Goal: Task Accomplishment & Management: Manage account settings

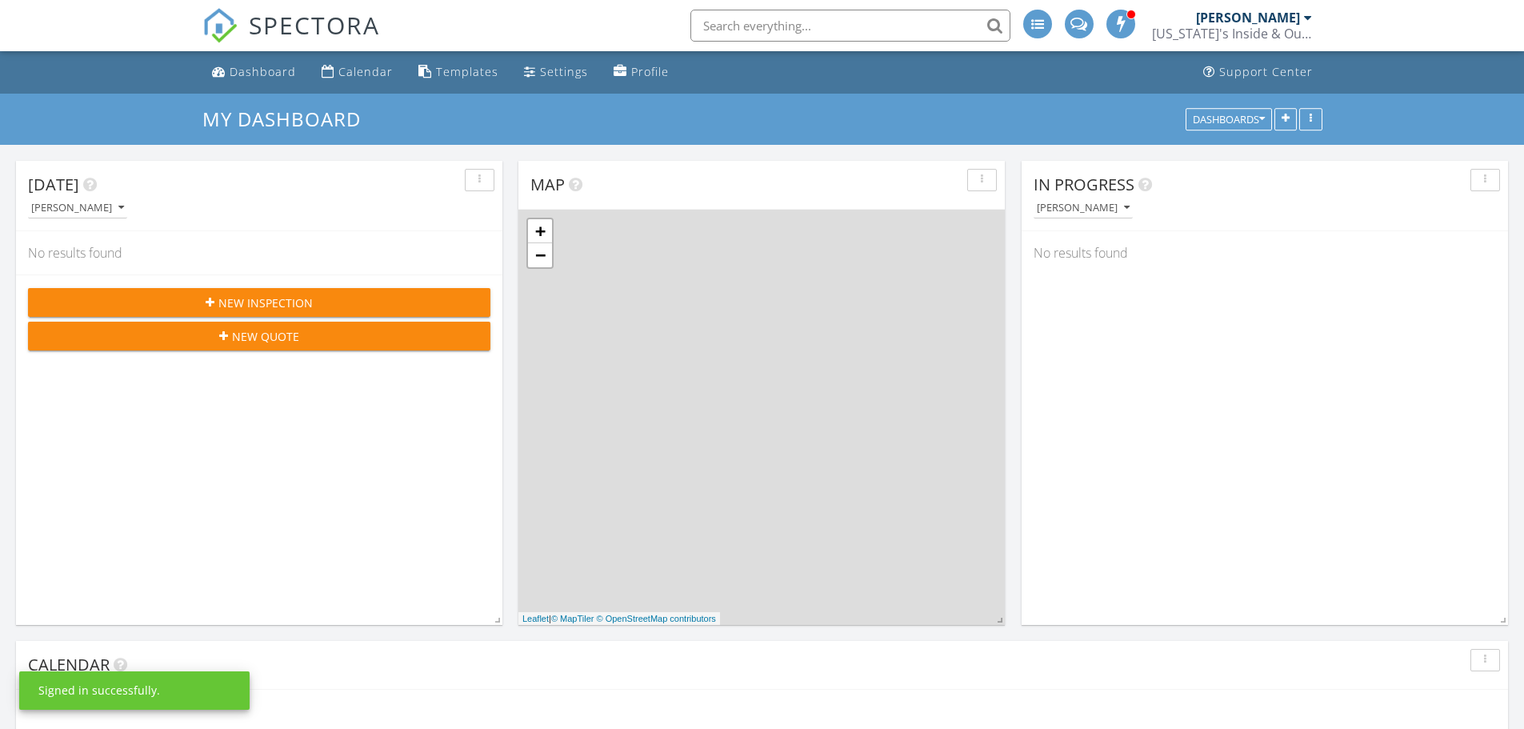
scroll to position [1481, 1549]
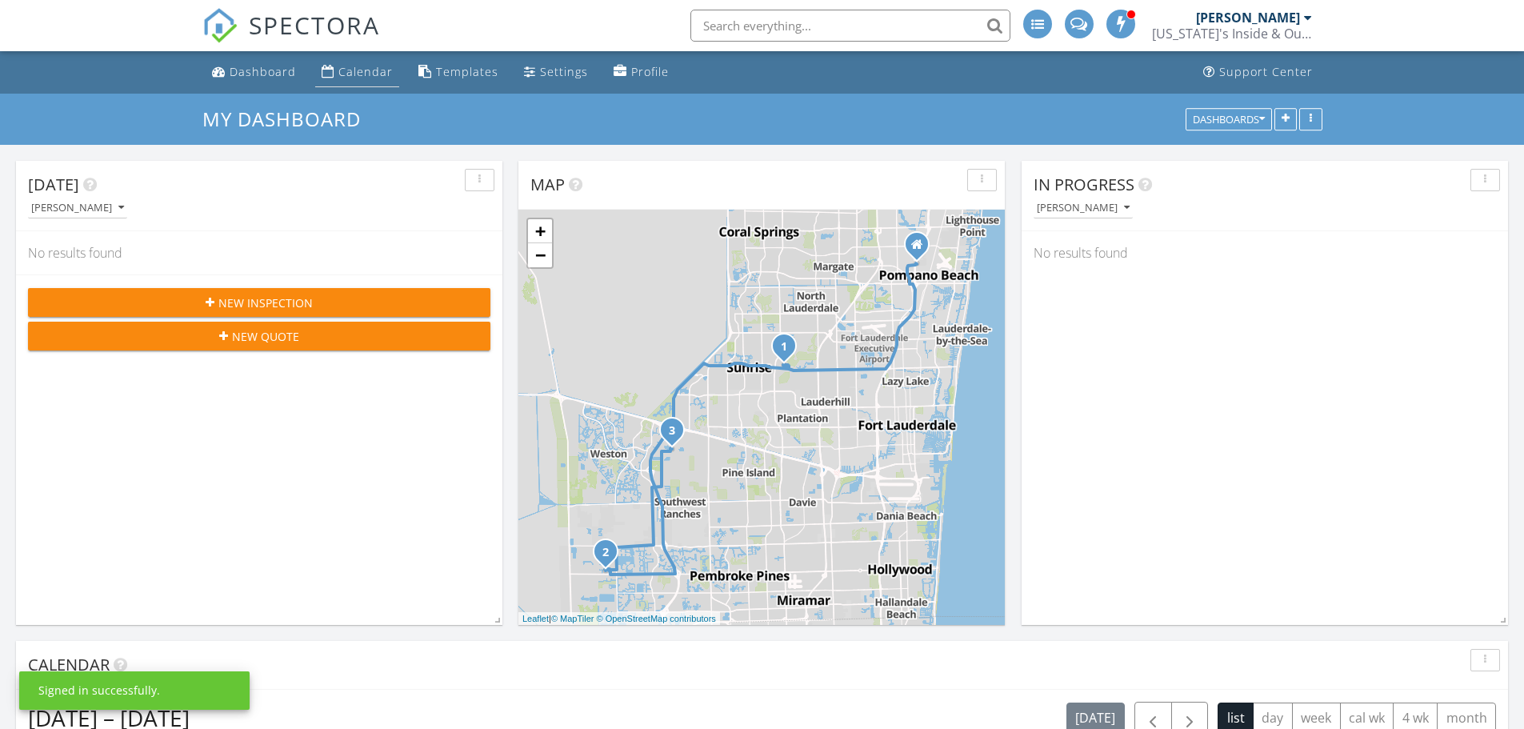
click at [358, 75] on div "Calendar" at bounding box center [365, 71] width 54 height 15
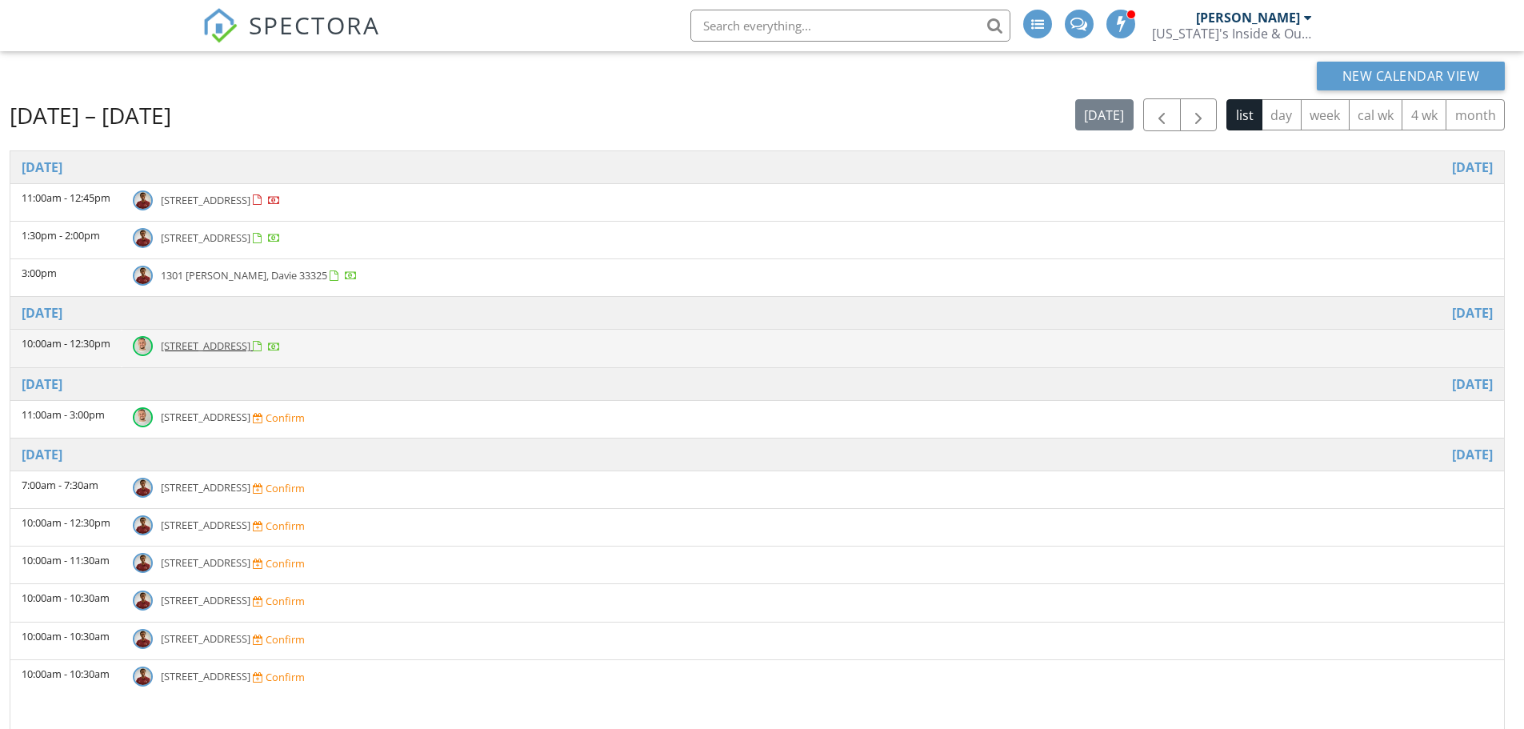
scroll to position [106, 0]
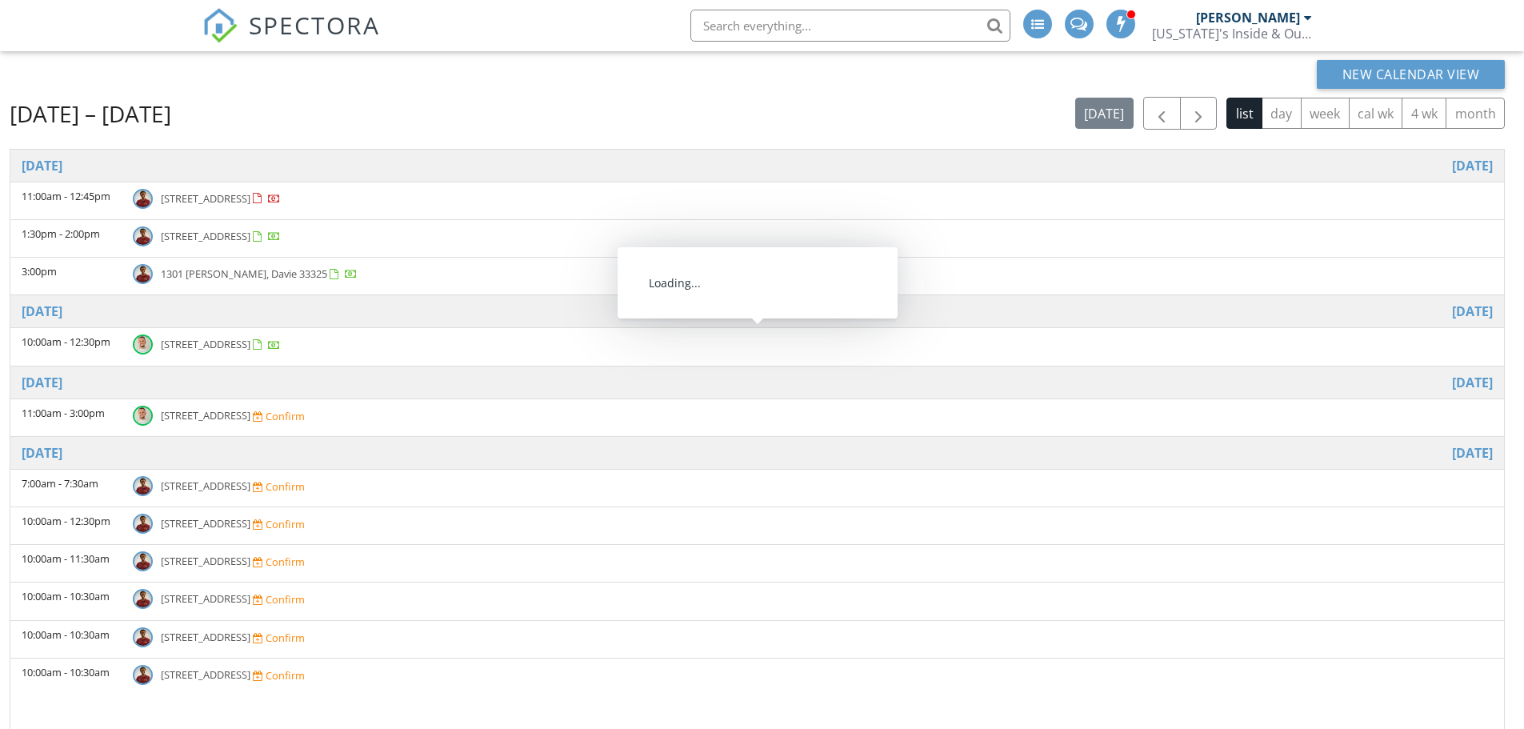
click at [250, 350] on span "[STREET_ADDRESS]" at bounding box center [206, 344] width 90 height 14
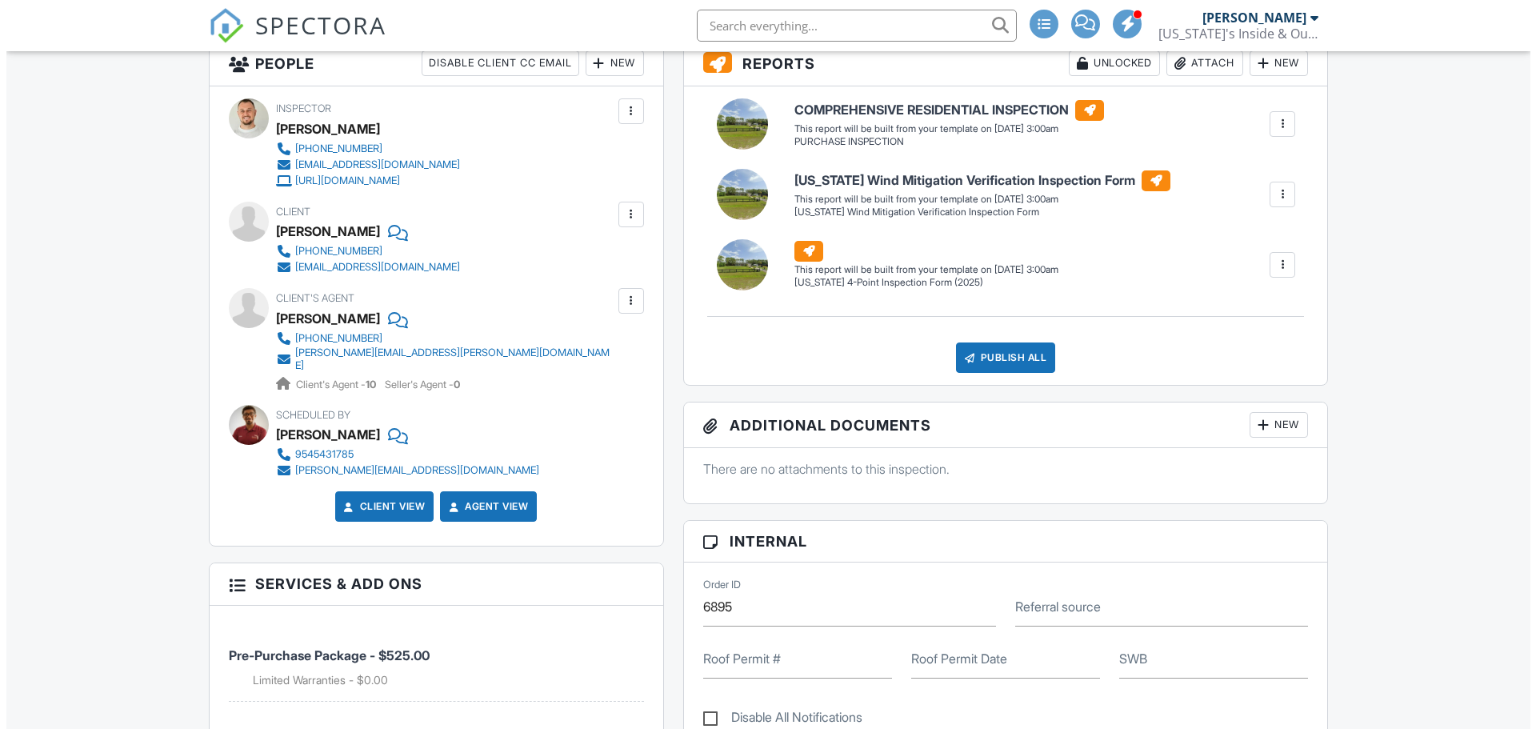
scroll to position [258, 0]
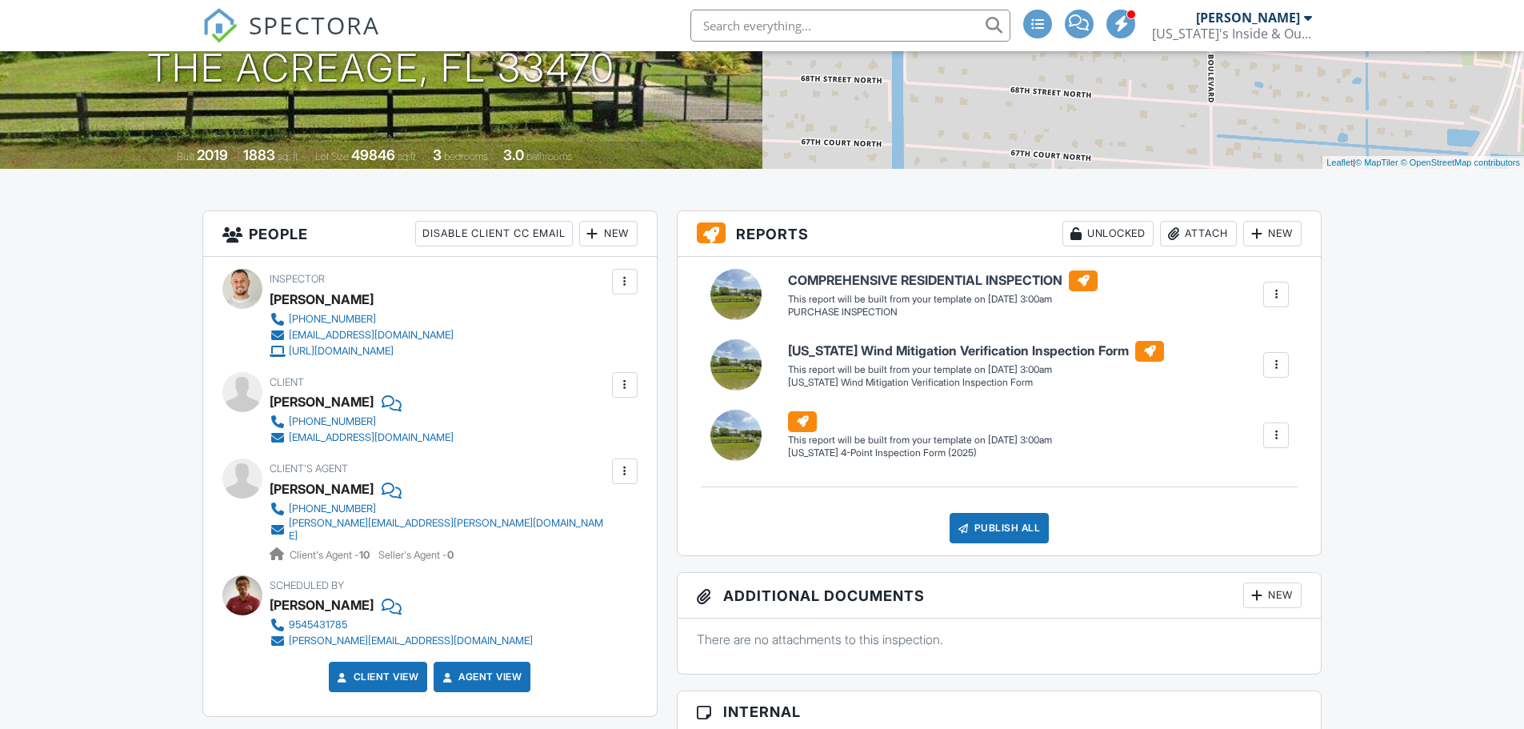
click at [1278, 232] on div "New" at bounding box center [1272, 234] width 58 height 26
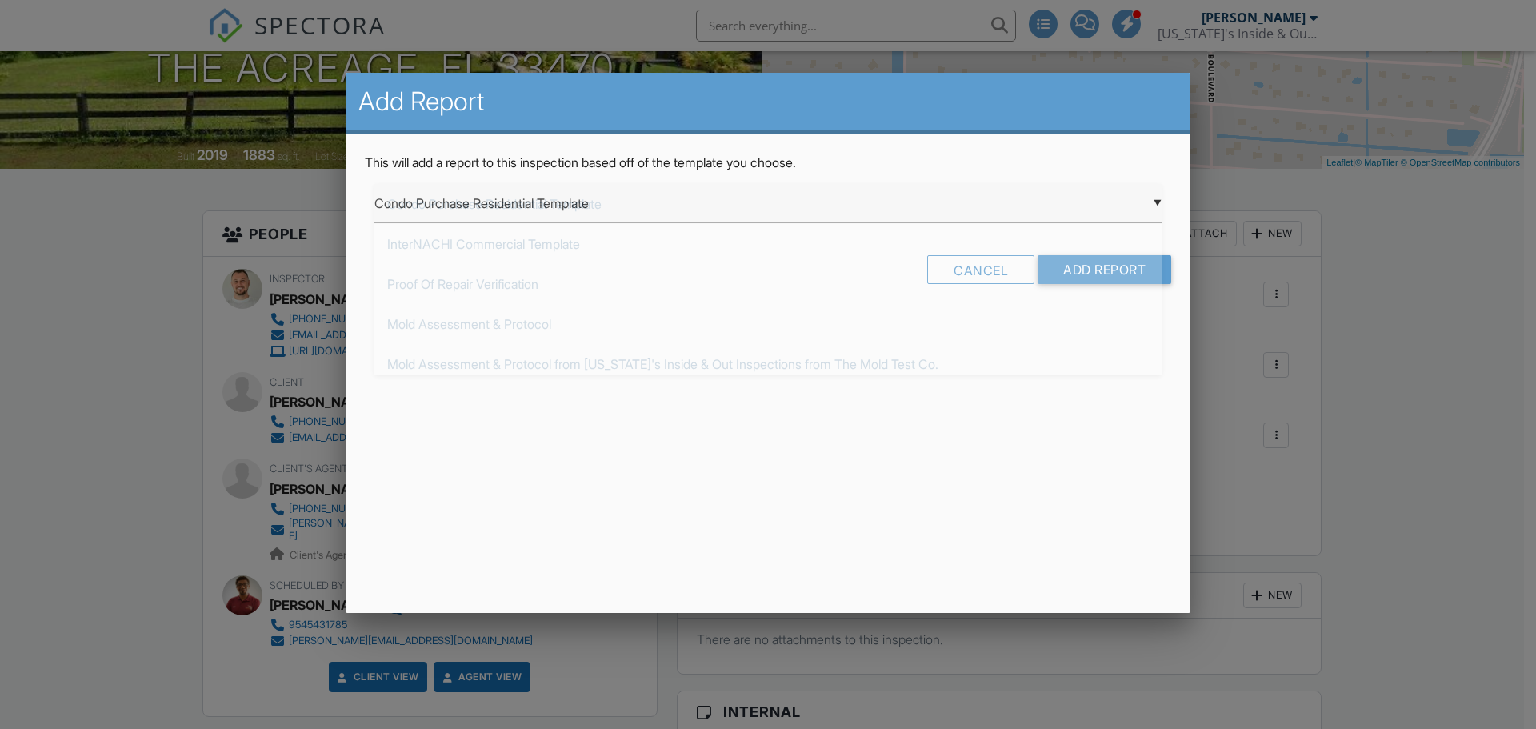
click at [565, 210] on div "▼ Condo Purchase Residential Template Condo Purchase Residential Template Inter…" at bounding box center [767, 203] width 787 height 39
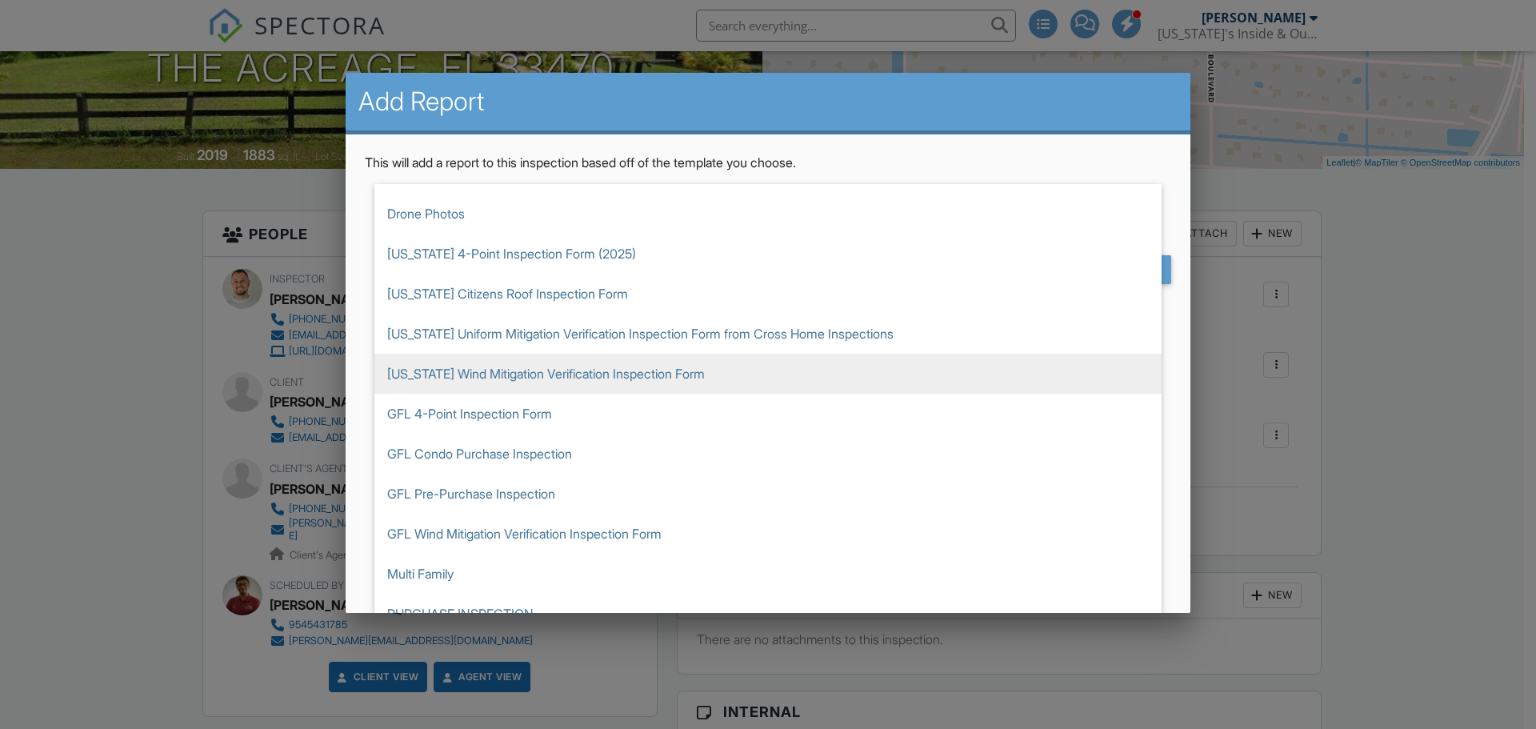
scroll to position [320, 0]
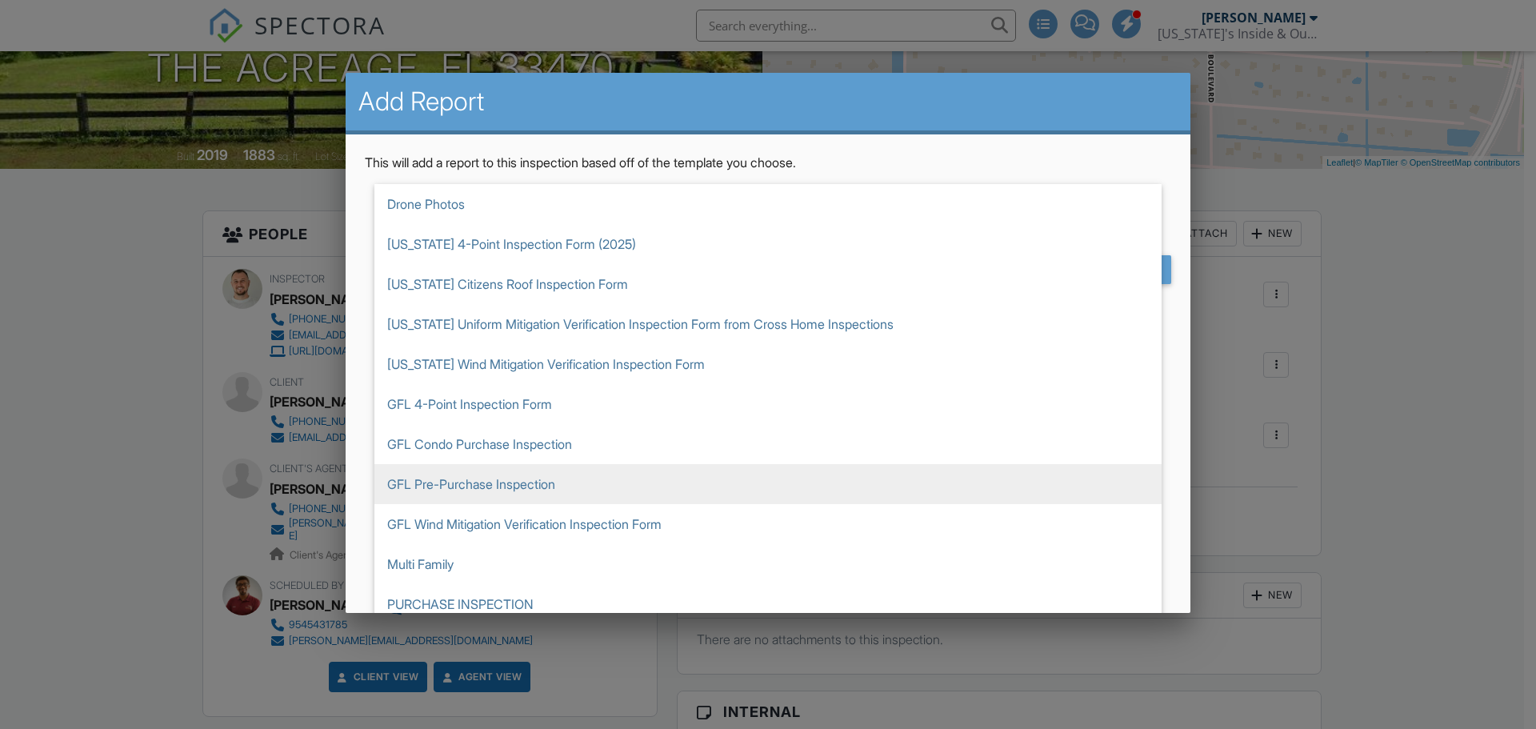
click at [473, 495] on span "GFL Pre-Purchase Inspection" at bounding box center [767, 484] width 787 height 40
type input "GFL Pre-Purchase Inspection"
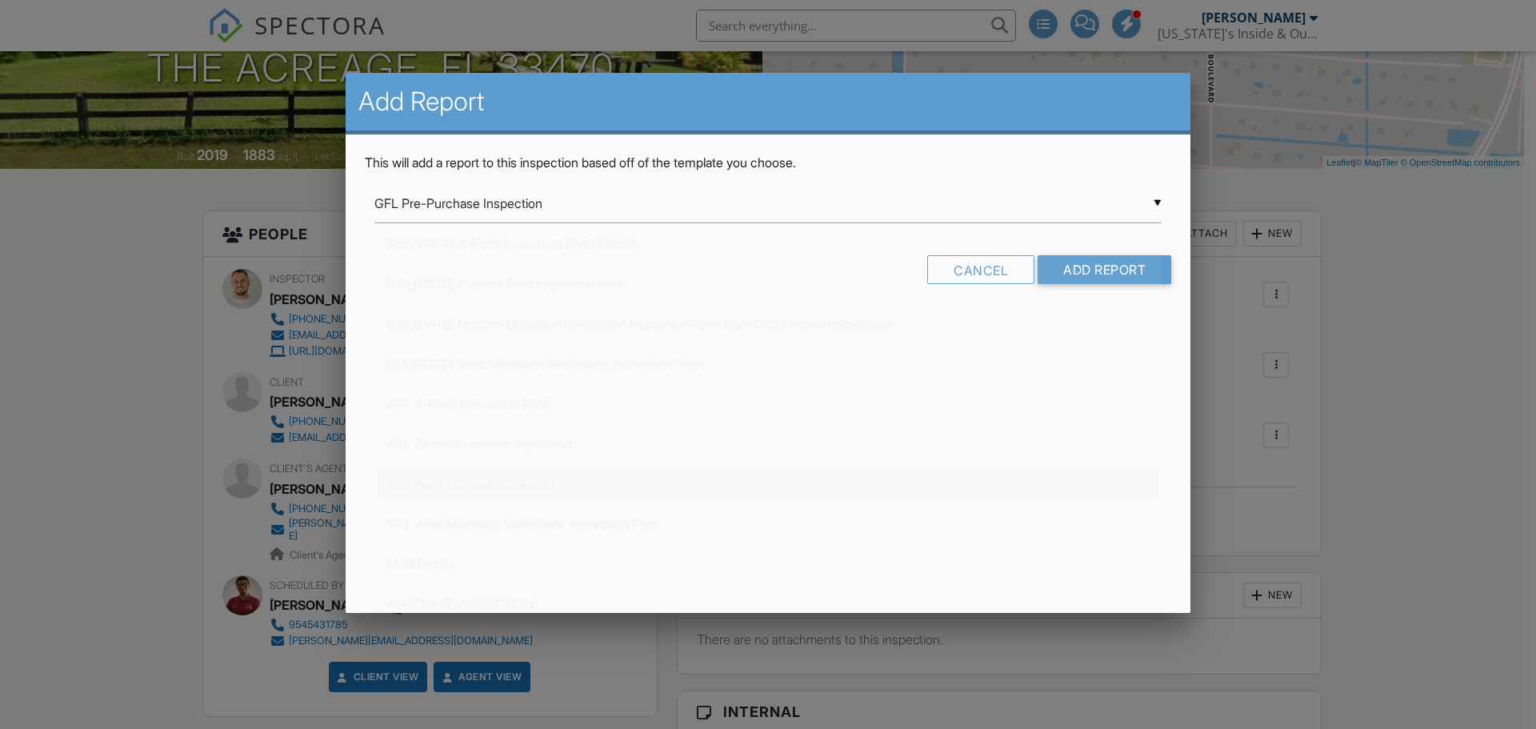
scroll to position [360, 0]
click at [1053, 278] on input "Add Report" at bounding box center [1105, 269] width 134 height 29
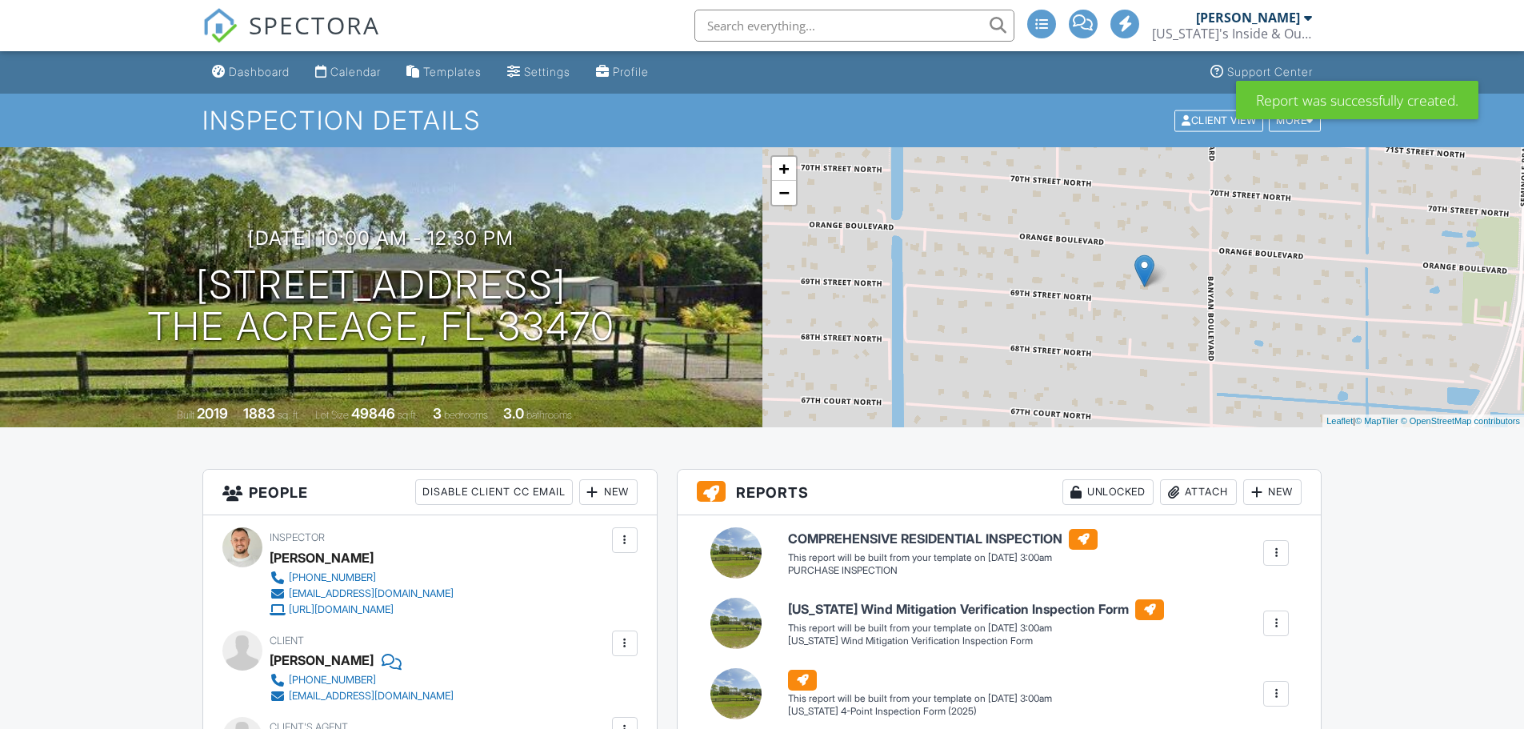
click at [1270, 479] on div "New" at bounding box center [1272, 492] width 58 height 26
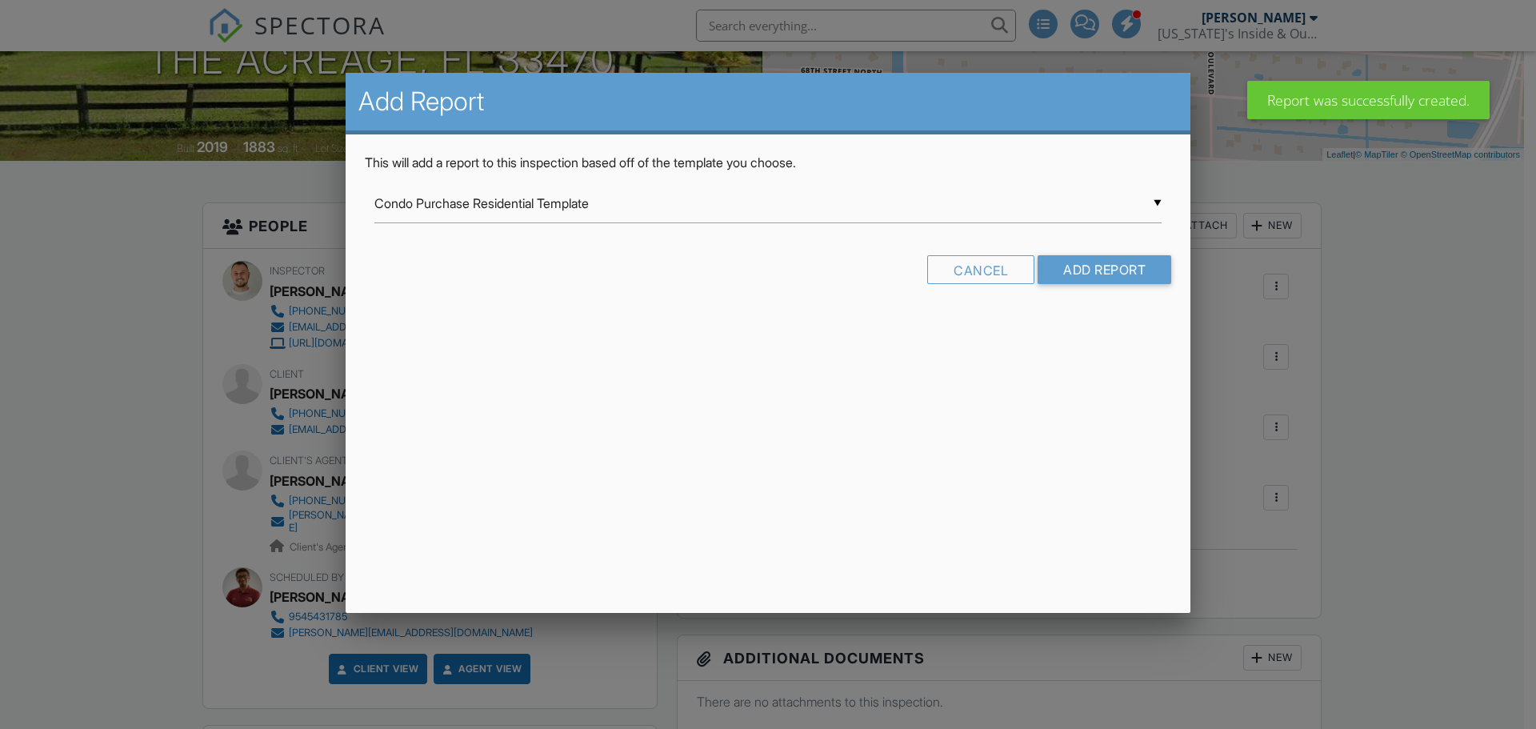
click at [566, 201] on div "▼ Condo Purchase Residential Template Condo Purchase Residential Template Inter…" at bounding box center [767, 203] width 787 height 39
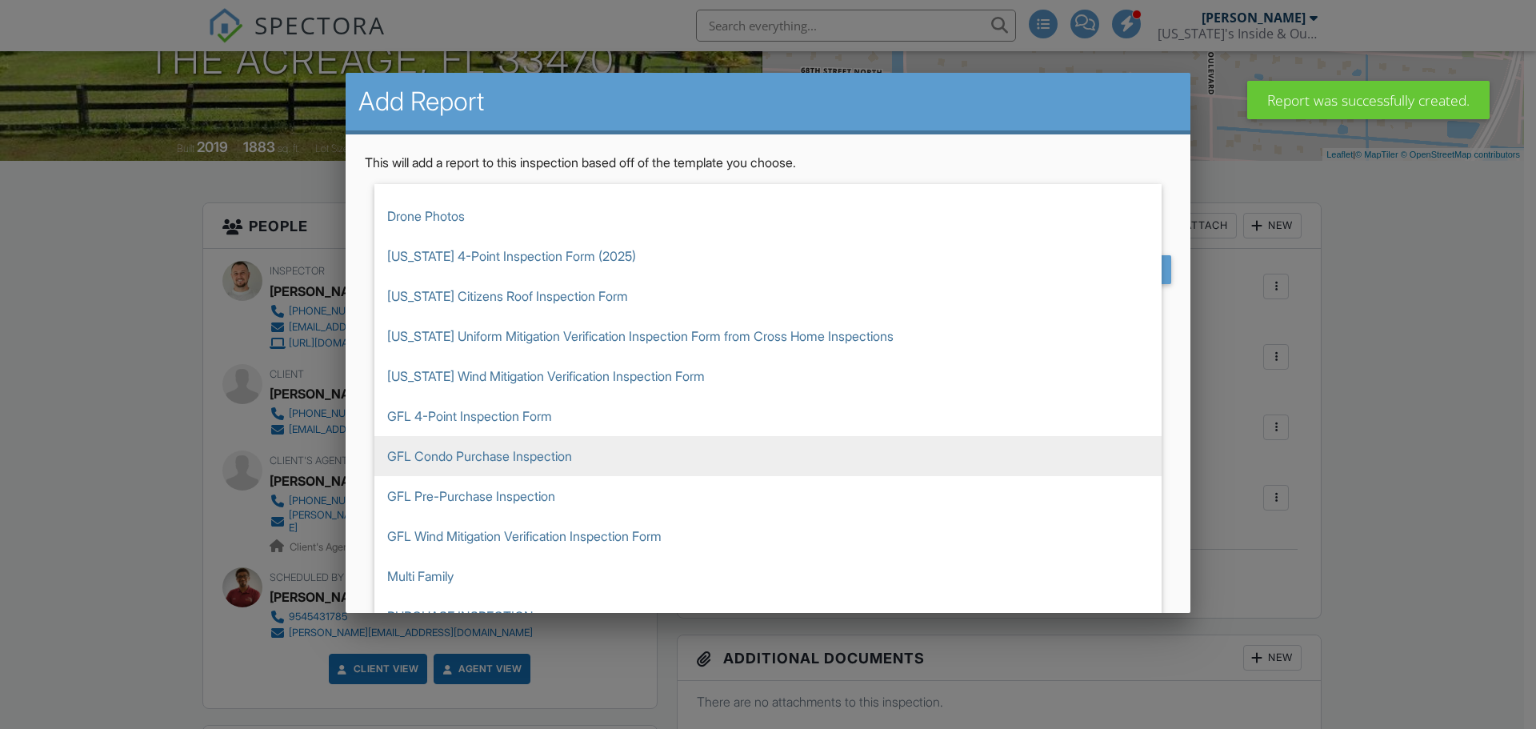
scroll to position [320, 0]
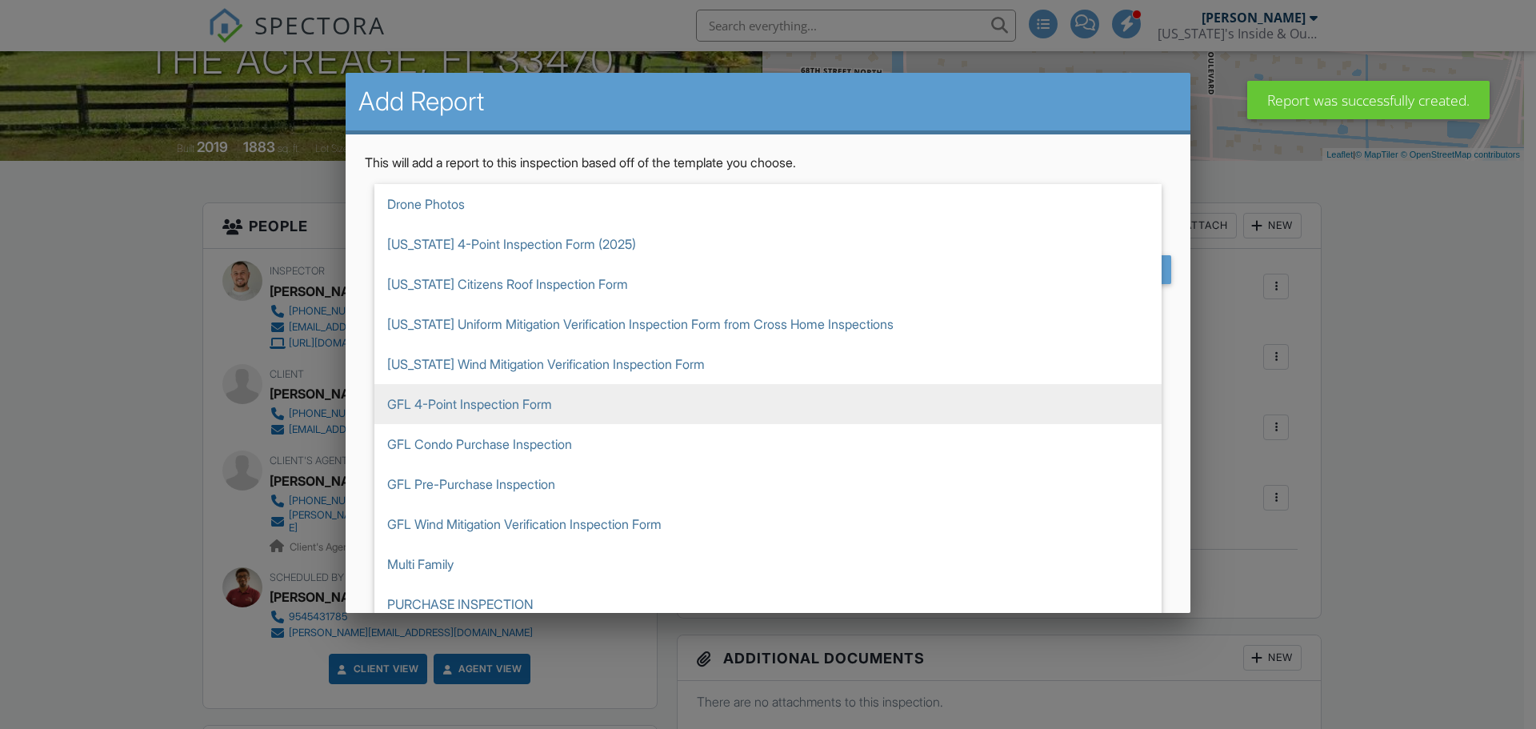
click at [447, 405] on span "GFL 4-Point Inspection Form" at bounding box center [767, 404] width 787 height 40
type input "GFL 4-Point Inspection Form"
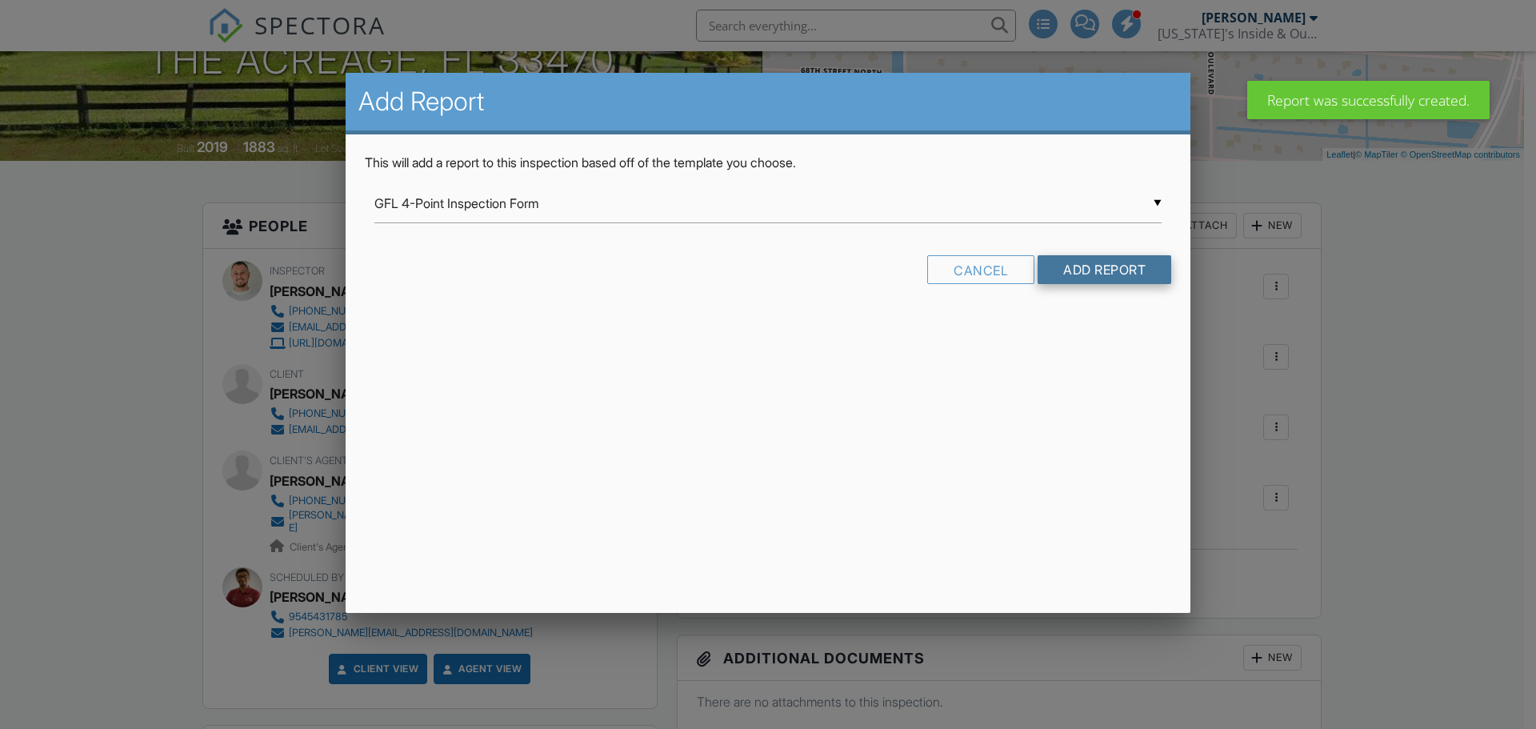
click at [1075, 276] on input "Add Report" at bounding box center [1105, 269] width 134 height 29
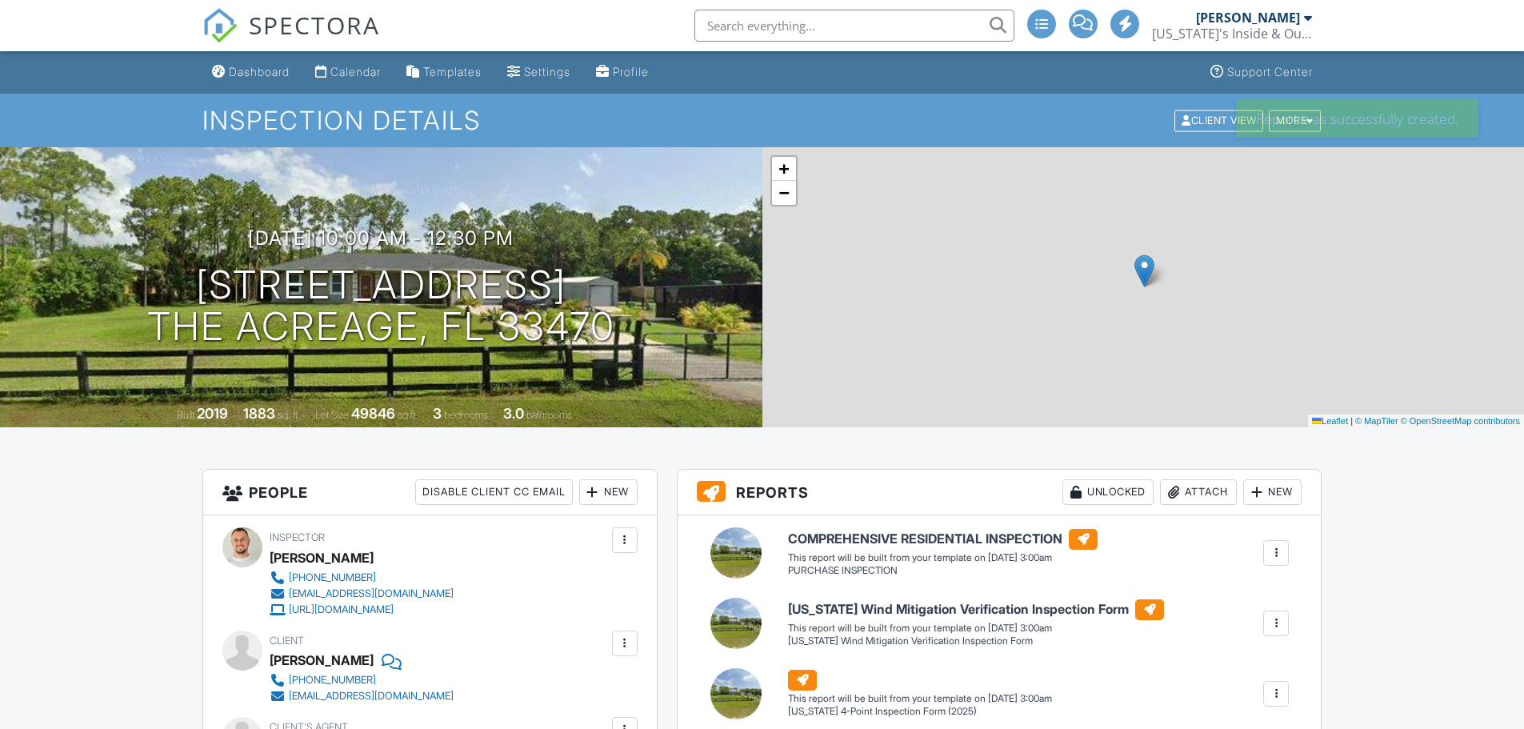
click at [1252, 496] on div at bounding box center [1257, 492] width 16 height 16
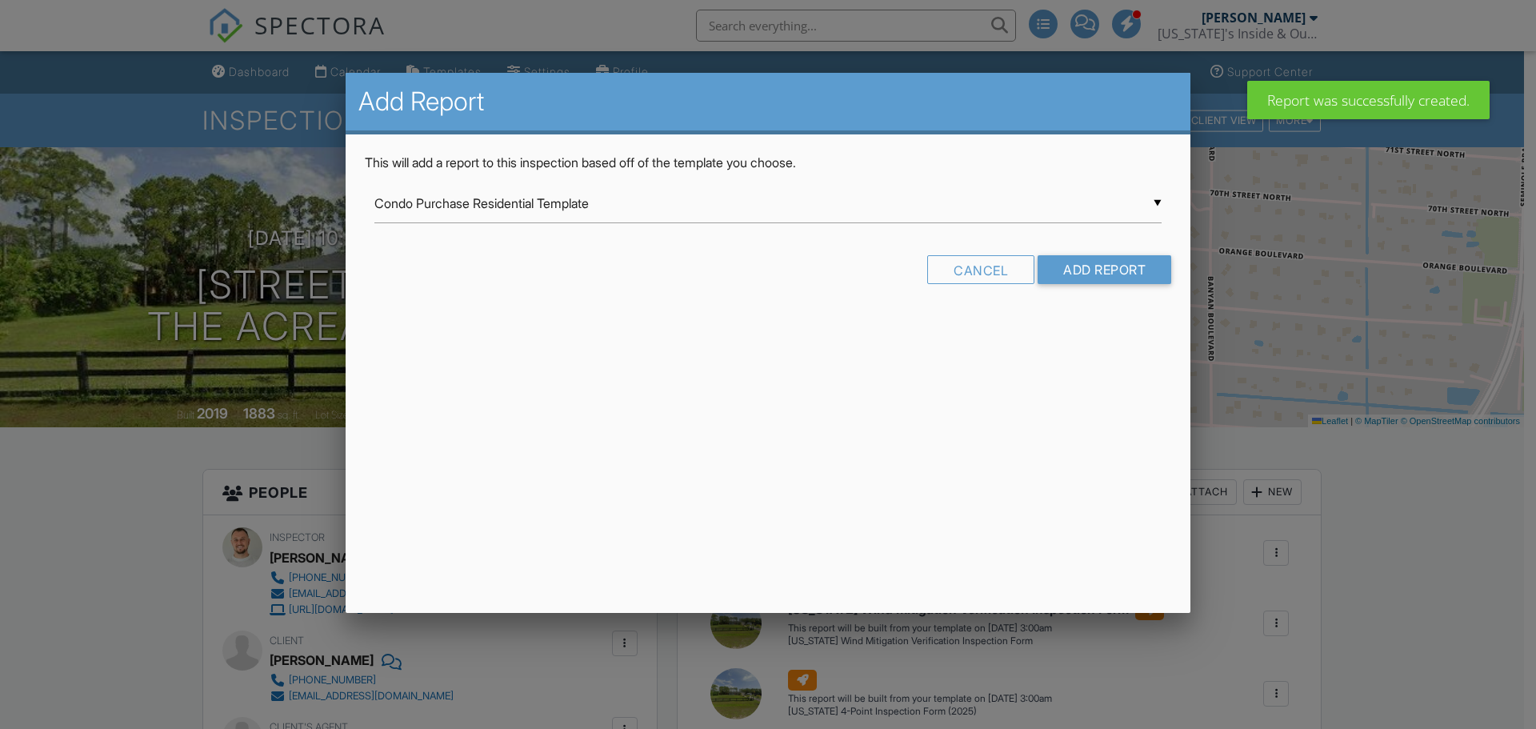
click at [530, 225] on div "▼ Condo Purchase Residential Template Condo Purchase Residential Template Inter…" at bounding box center [768, 211] width 806 height 55
click at [496, 214] on div "▼ Condo Purchase Residential Template Condo Purchase Residential Template Inter…" at bounding box center [767, 203] width 787 height 39
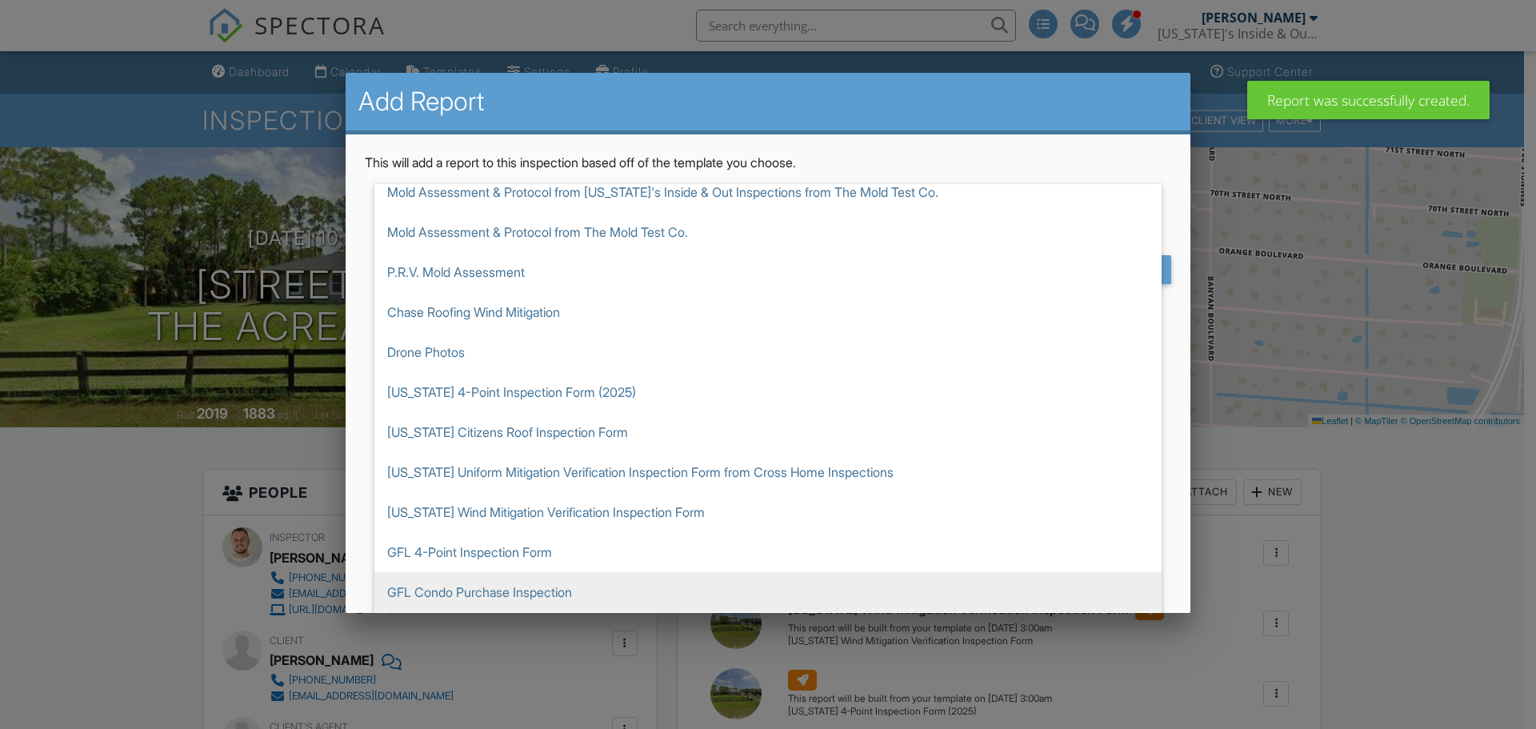
scroll to position [320, 0]
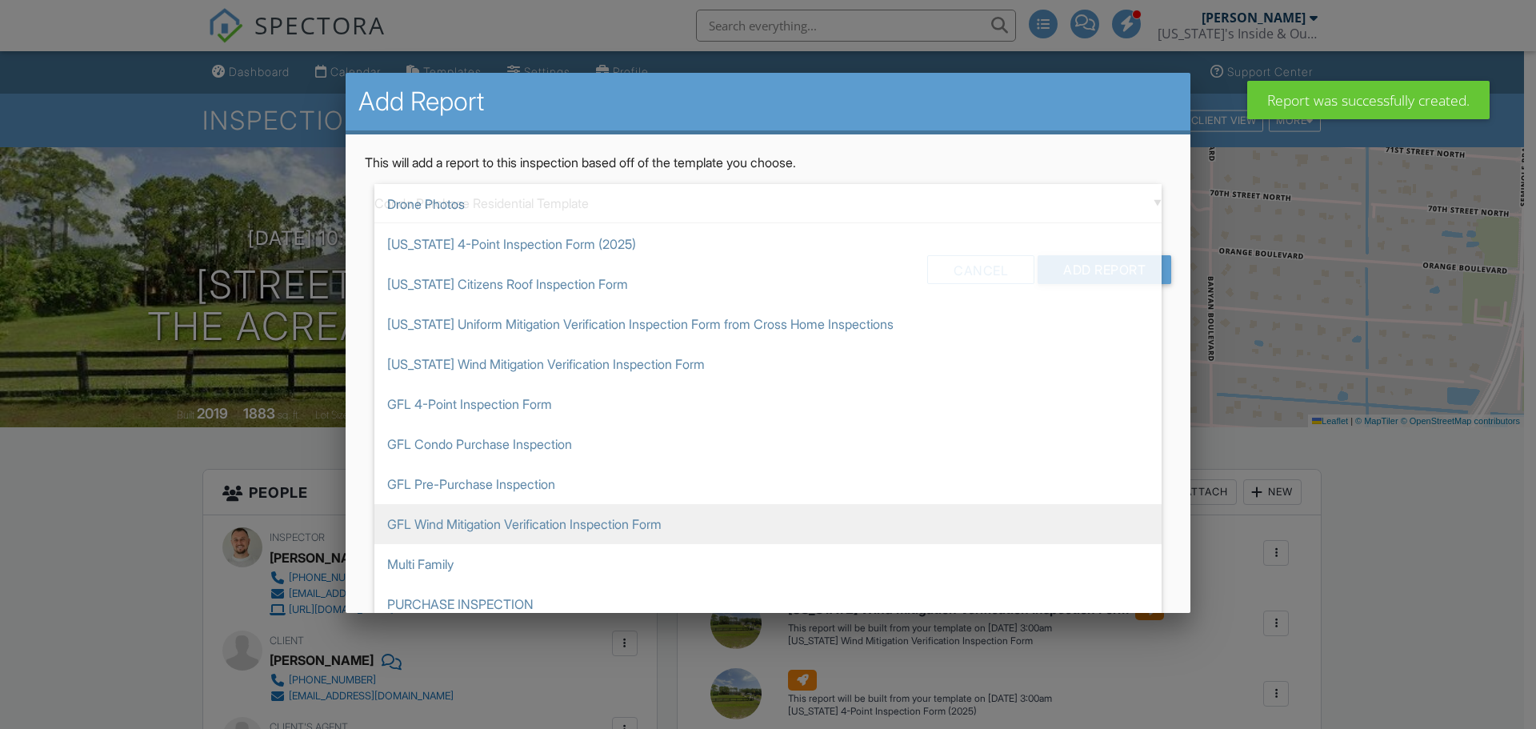
click at [442, 517] on span "GFL Wind Mitigation Verification Inspection Form" at bounding box center [767, 524] width 787 height 40
type input "GFL Wind Mitigation Verification Inspection Form"
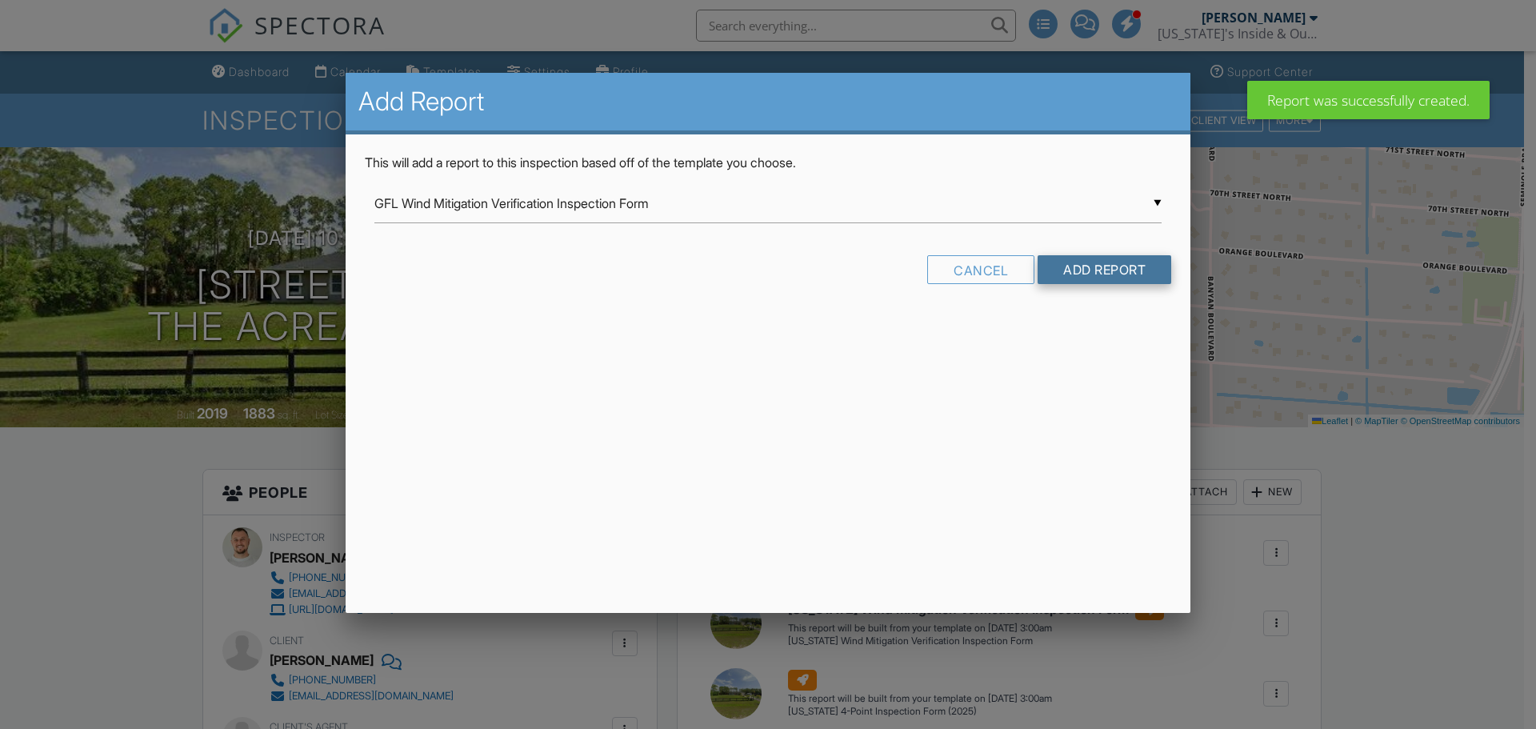
click at [1076, 270] on input "Add Report" at bounding box center [1105, 269] width 134 height 29
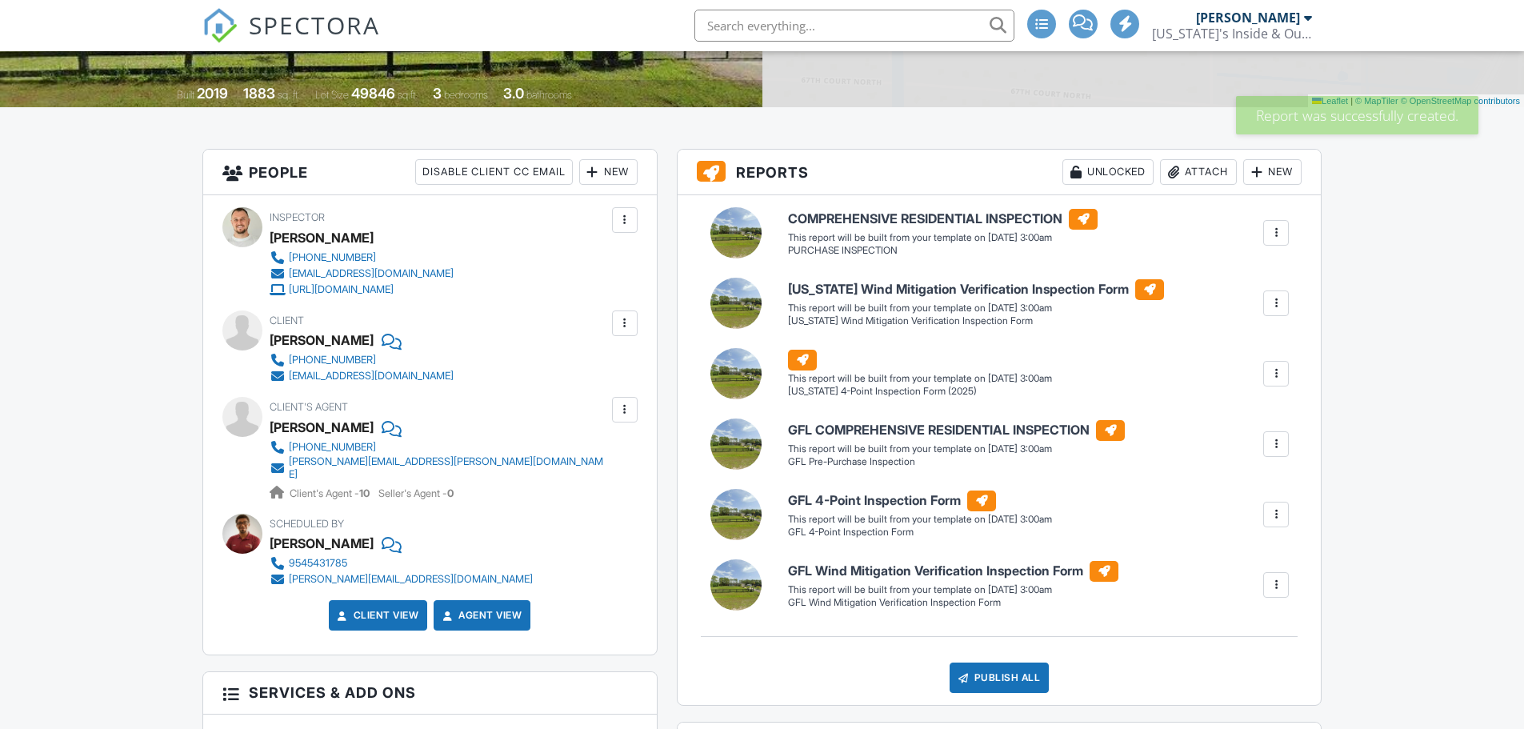
click at [1270, 234] on div at bounding box center [1276, 233] width 16 height 16
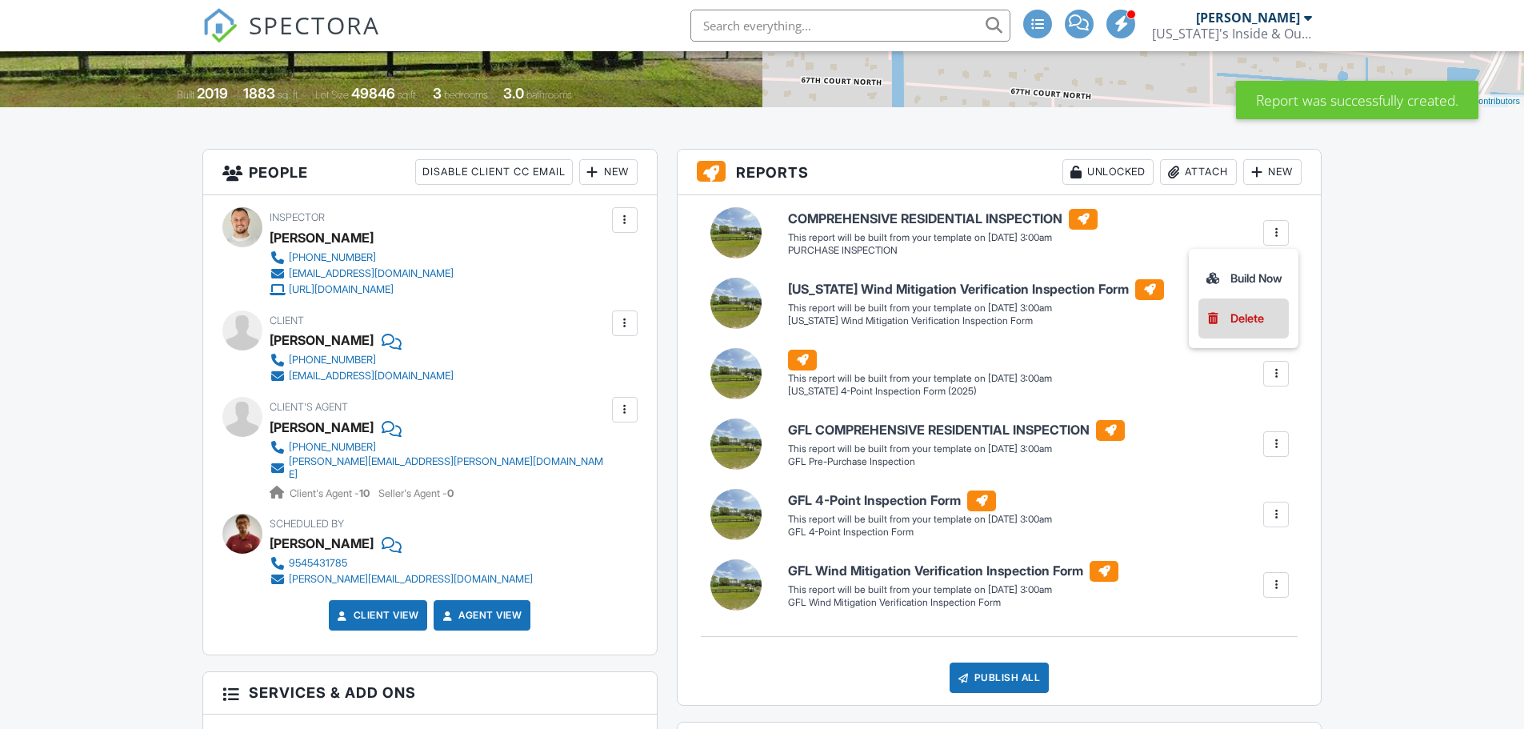
click at [1233, 329] on li "Delete" at bounding box center [1243, 318] width 90 height 40
click at [1274, 242] on div at bounding box center [1276, 233] width 26 height 26
click at [1218, 318] on link "Delete" at bounding box center [1244, 319] width 78 height 18
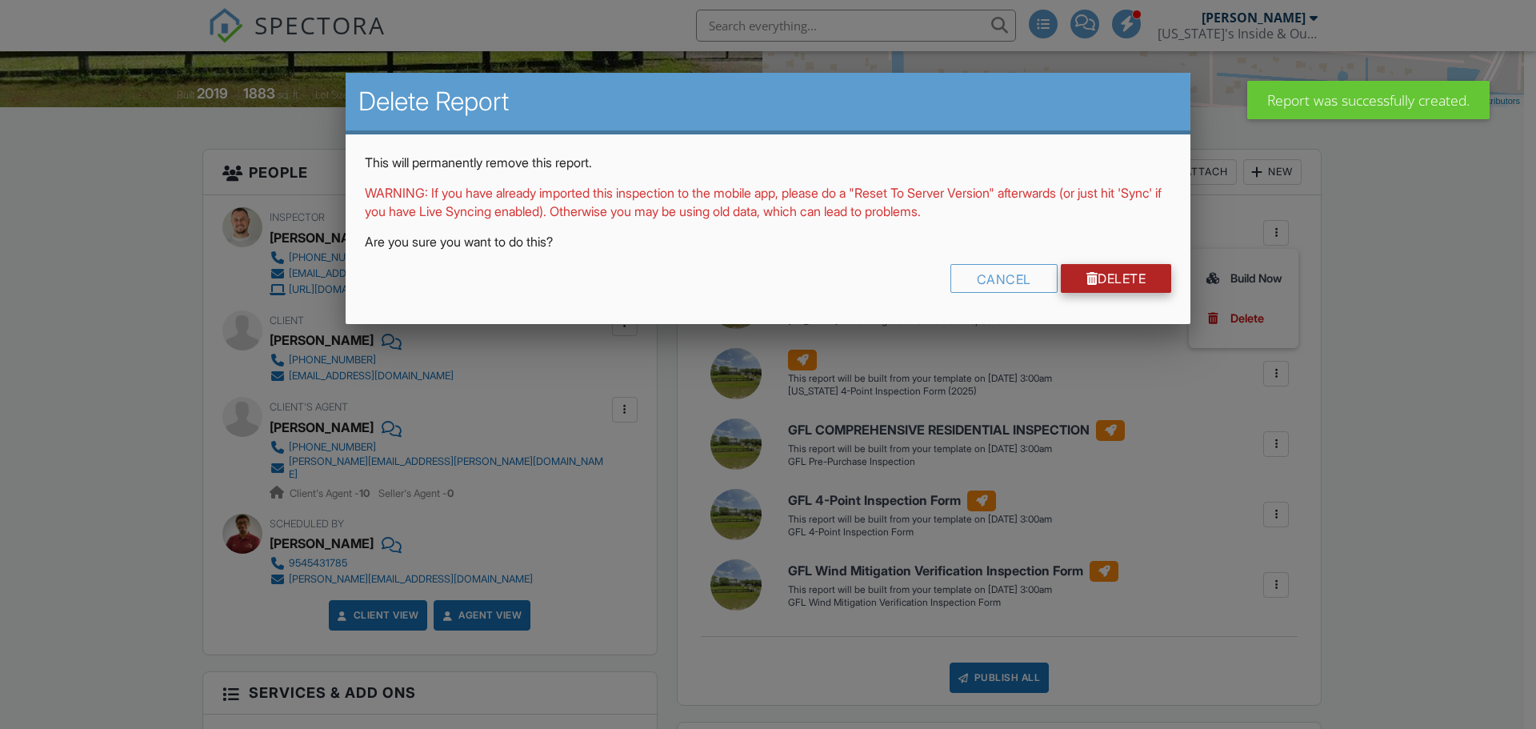
click at [1098, 286] on link "Delete" at bounding box center [1116, 278] width 111 height 29
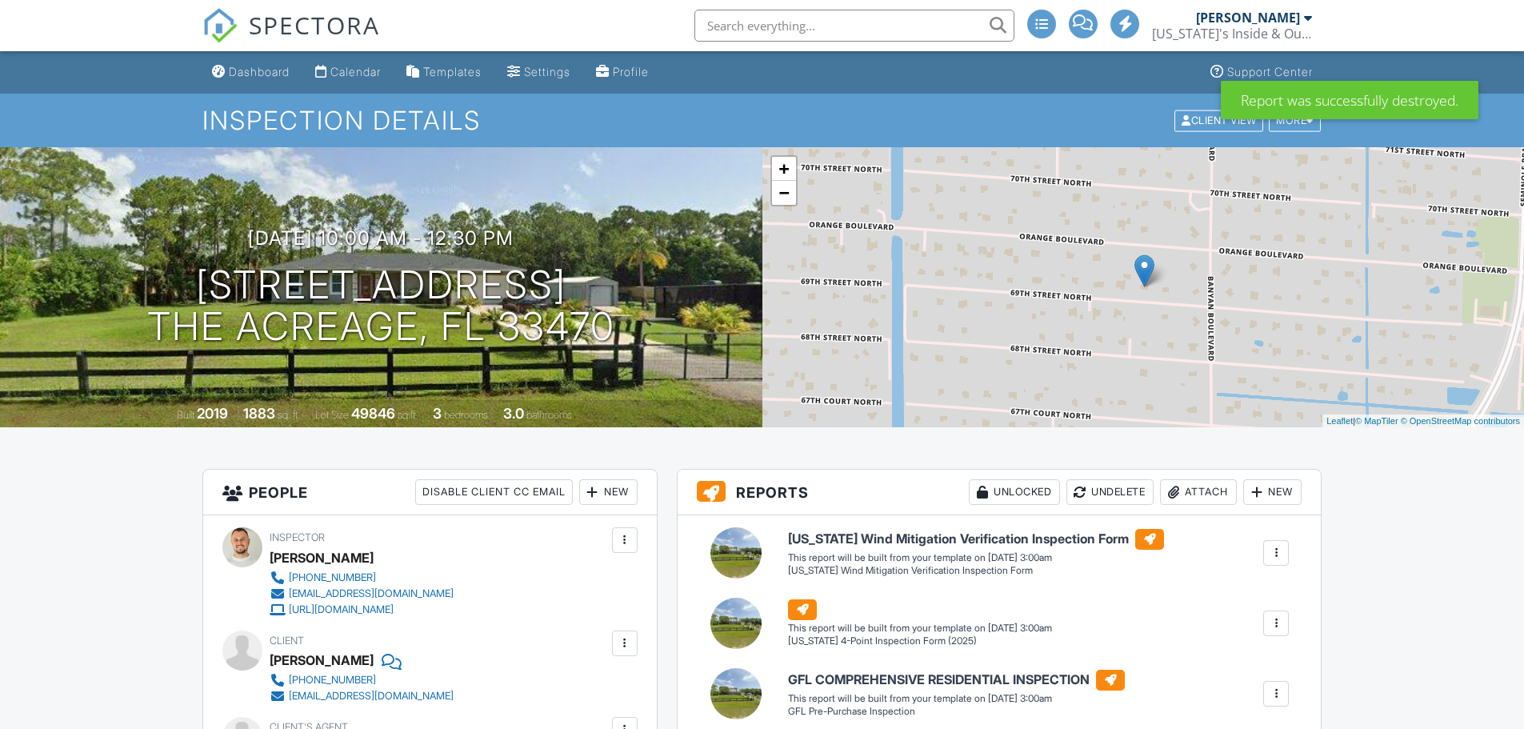
click at [1274, 553] on div at bounding box center [1276, 553] width 16 height 16
click at [1241, 633] on div "Delete" at bounding box center [1247, 639] width 34 height 18
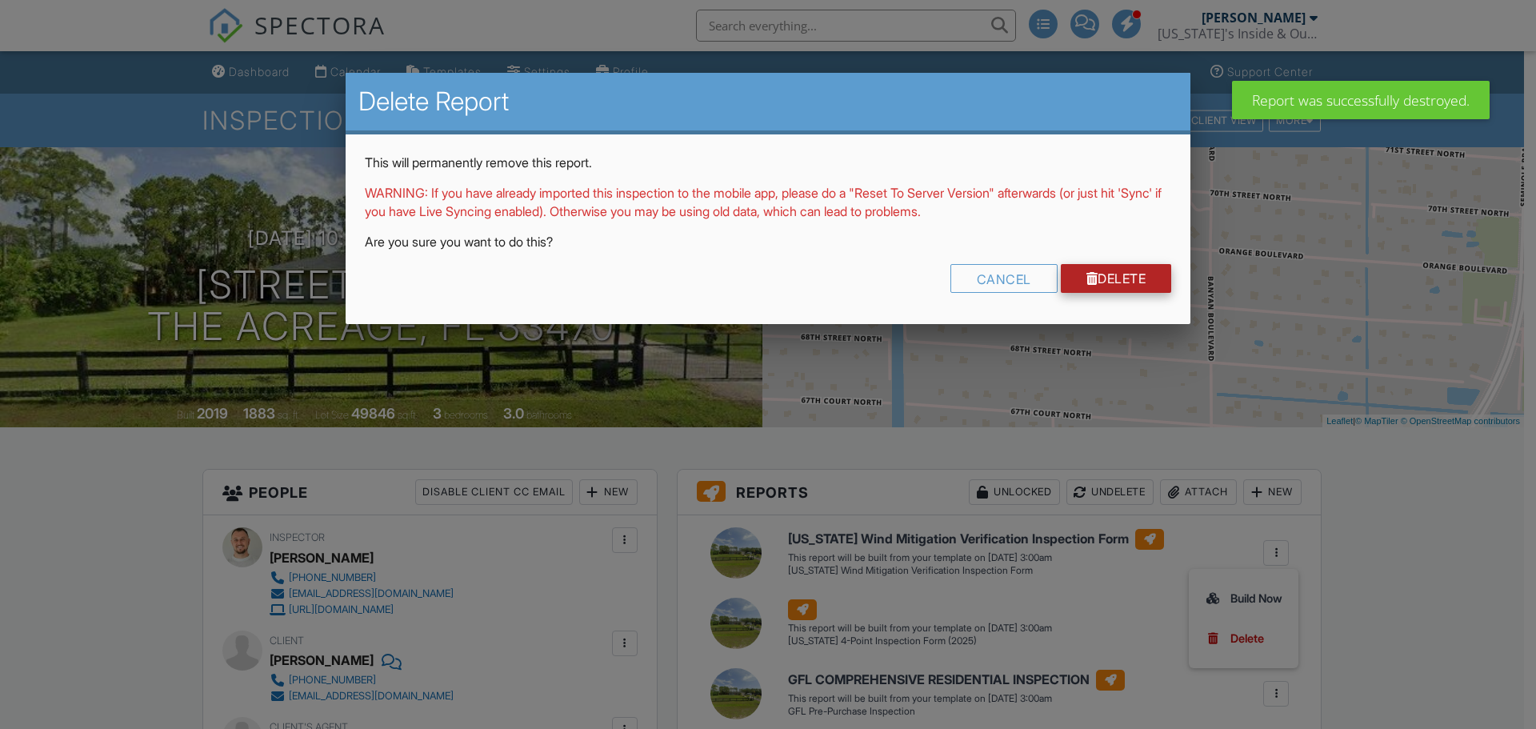
click at [1111, 278] on link "Delete" at bounding box center [1116, 278] width 111 height 29
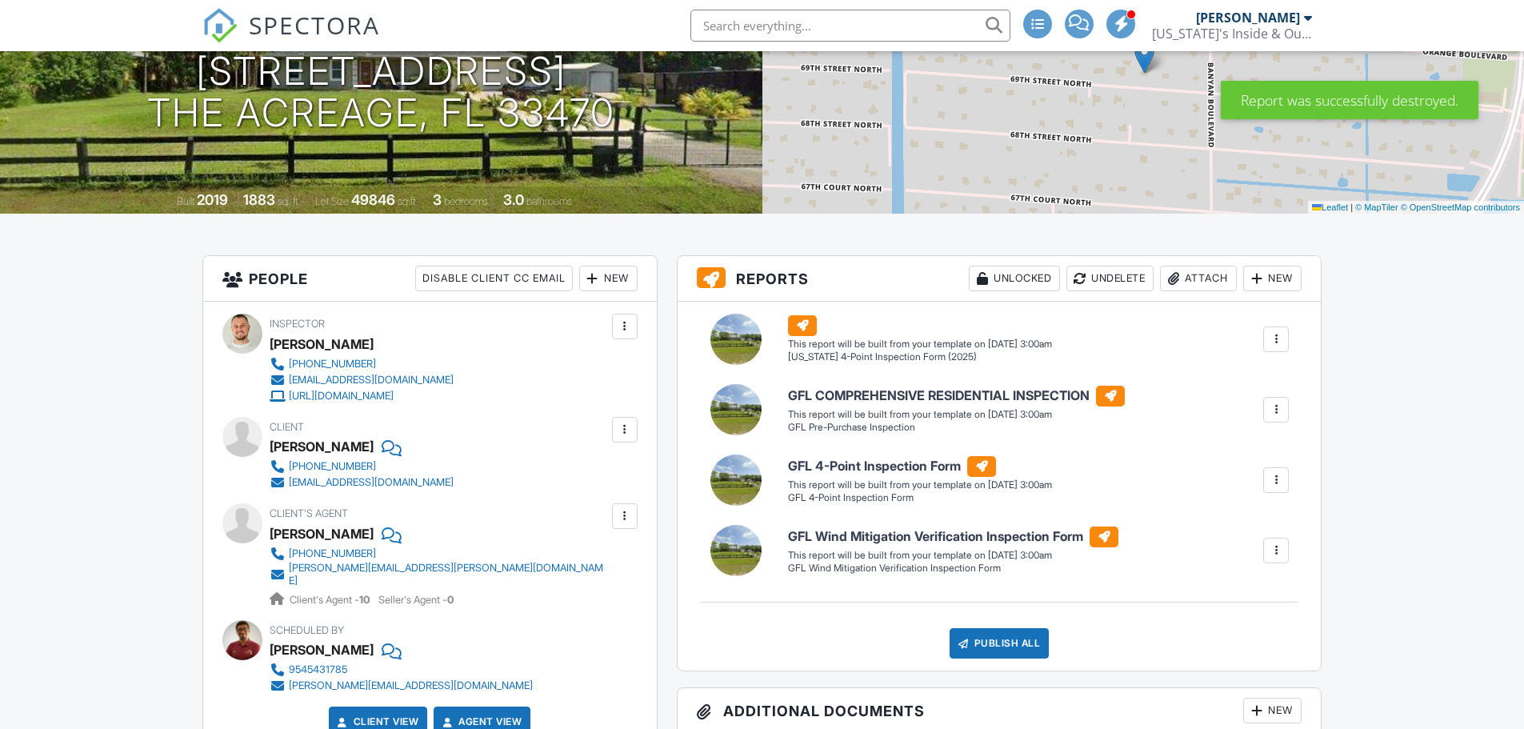
click at [1278, 342] on div at bounding box center [1276, 339] width 16 height 16
click at [1233, 430] on div "Delete" at bounding box center [1247, 425] width 34 height 18
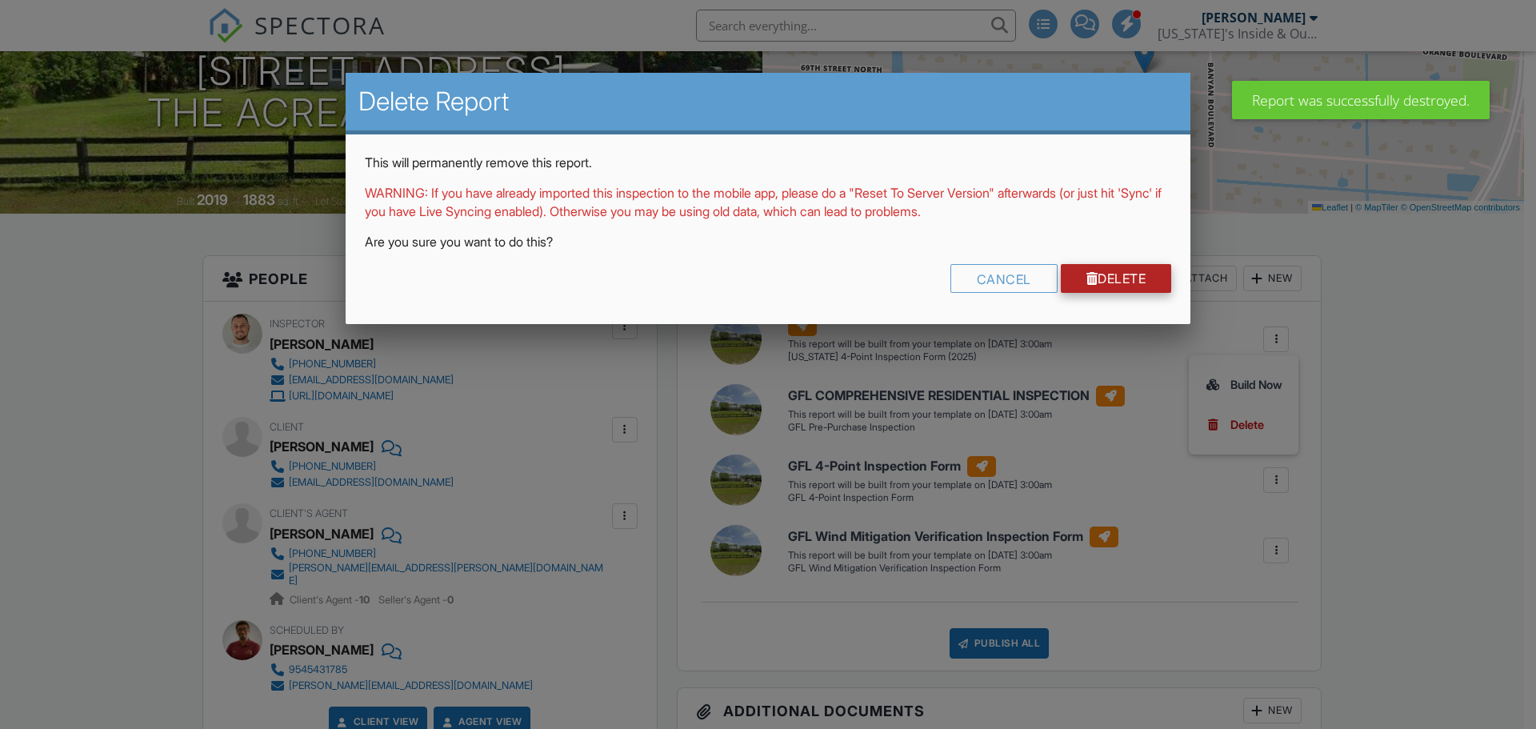
click at [1110, 282] on link "Delete" at bounding box center [1116, 278] width 111 height 29
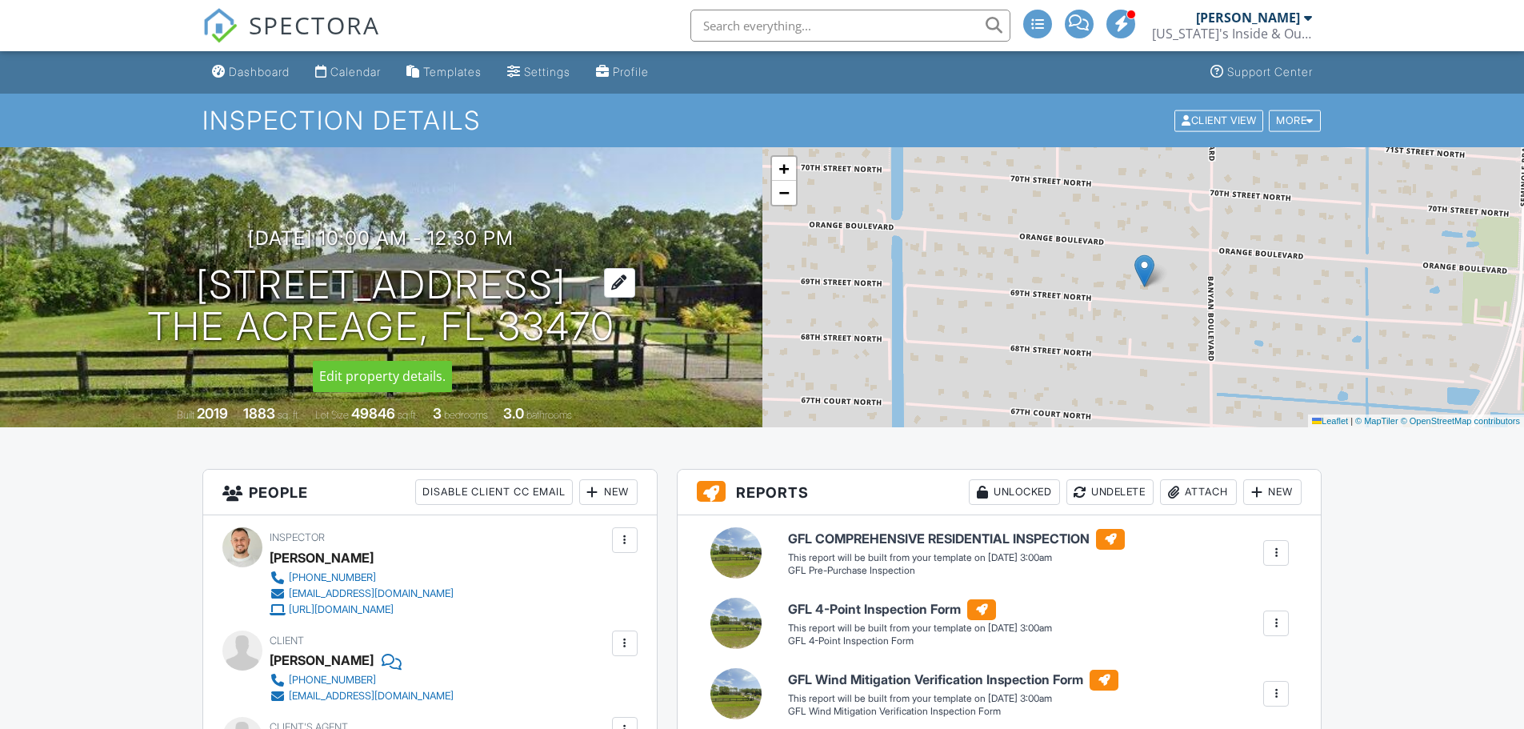
click at [246, 286] on h1 "16575 69th St N The Acreage, FL 33470" at bounding box center [381, 306] width 468 height 85
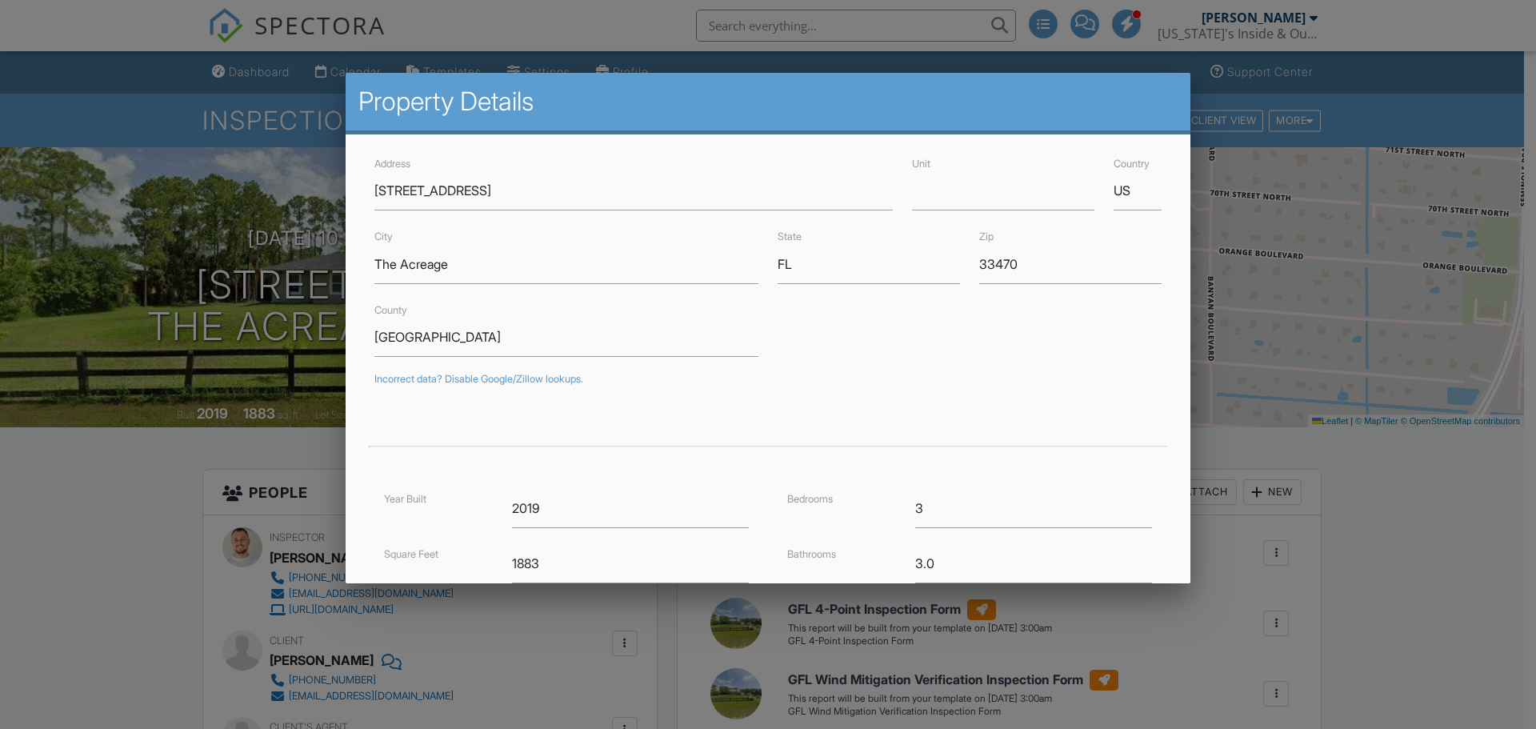
click at [154, 467] on div at bounding box center [768, 375] width 1536 height 911
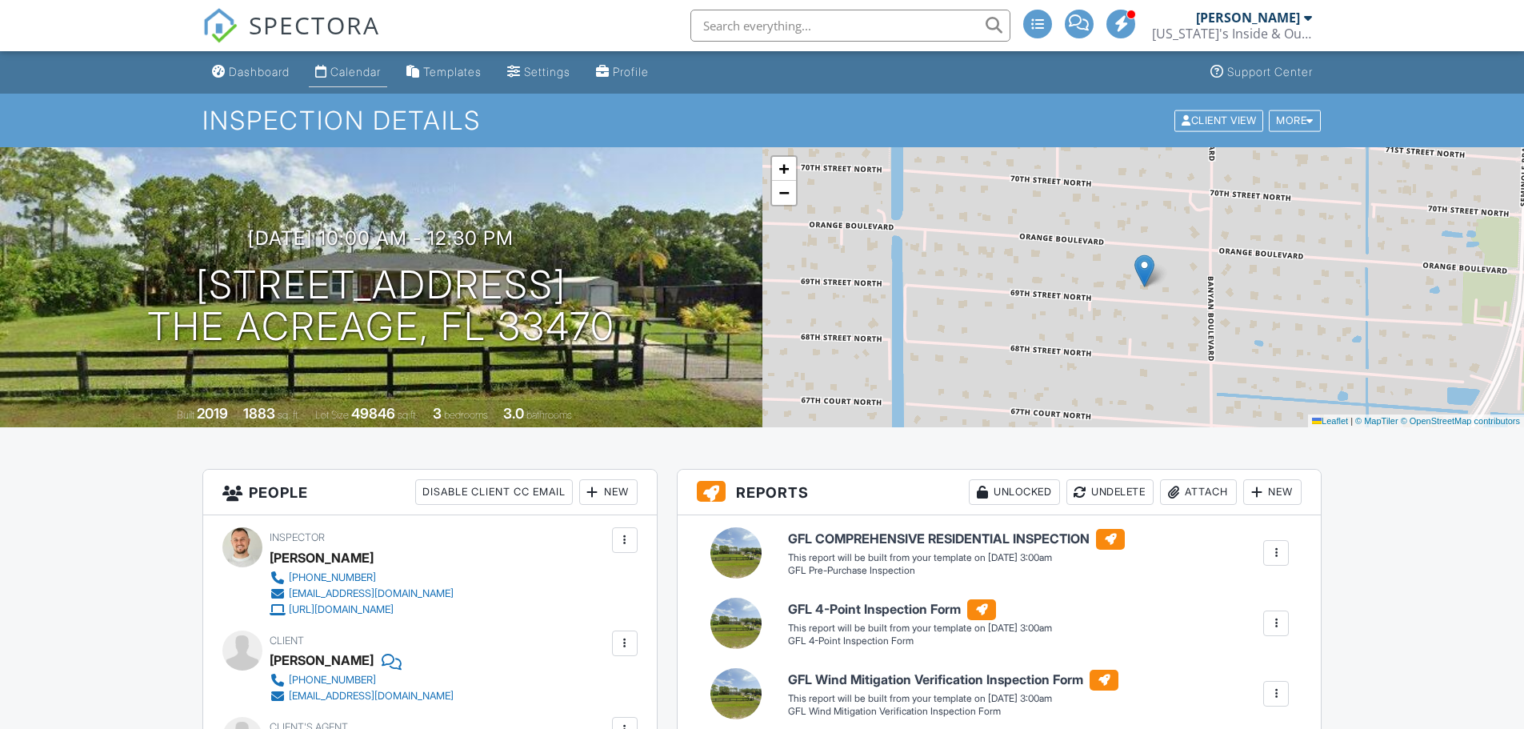
click at [358, 78] on div "Calendar" at bounding box center [355, 72] width 50 height 14
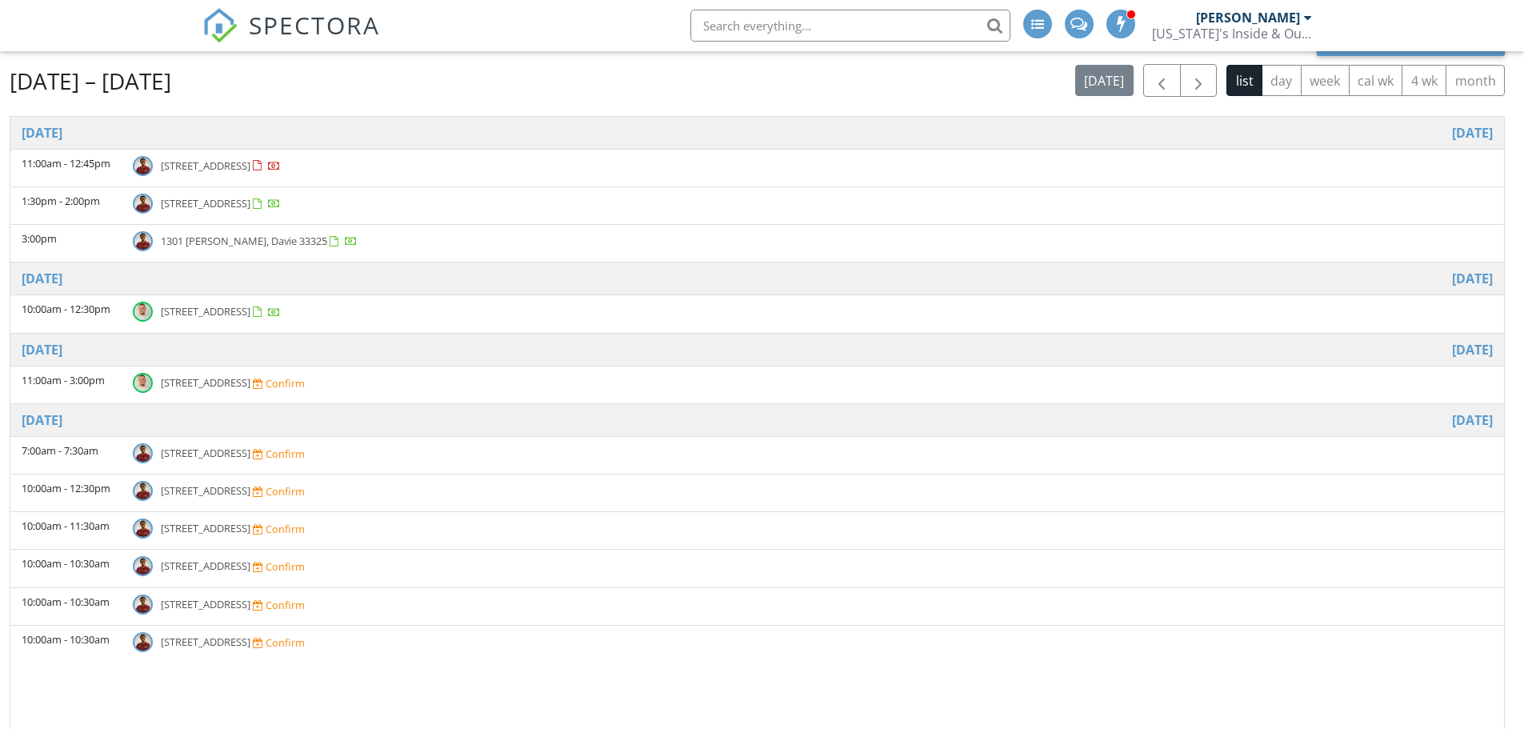
scroll to position [160, 0]
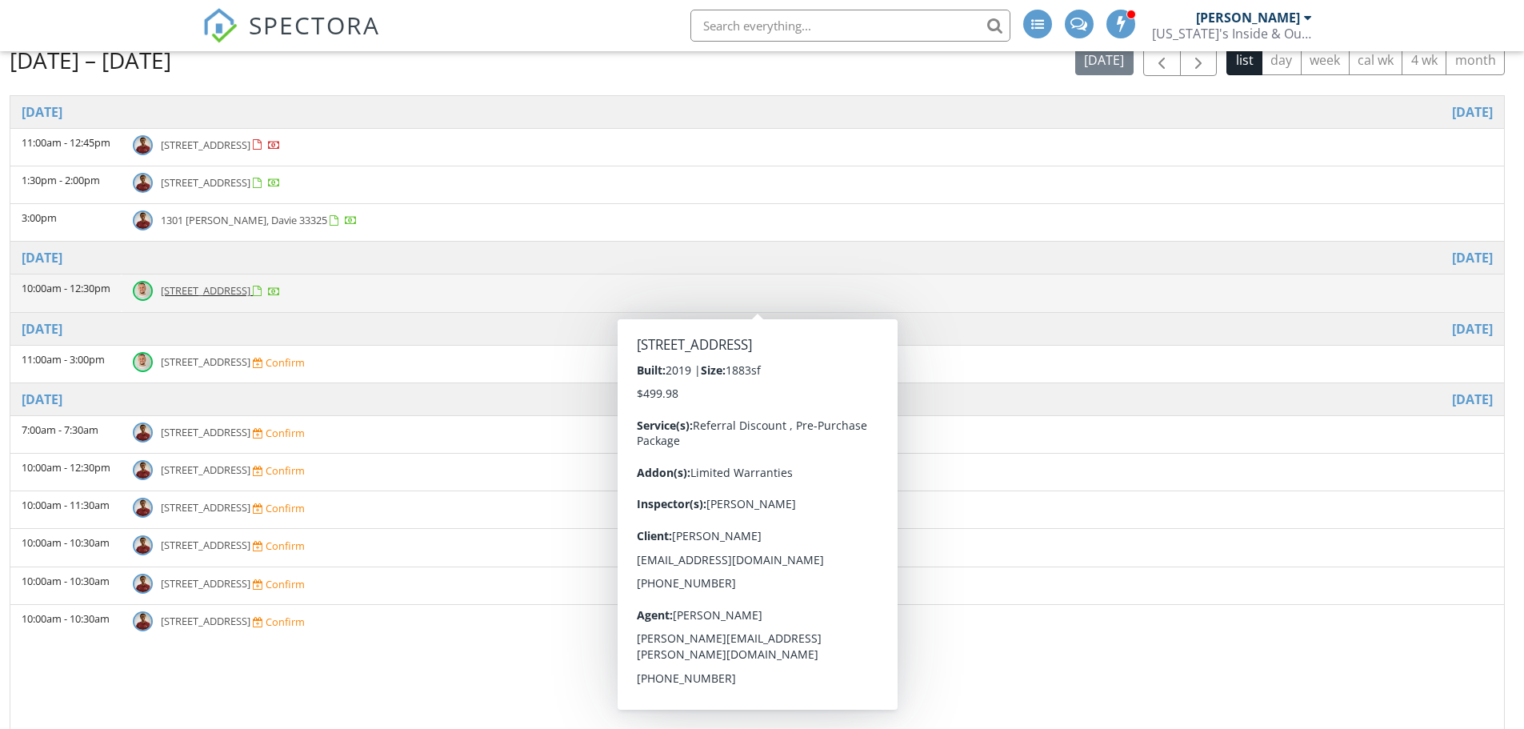
click at [241, 290] on span "[STREET_ADDRESS]" at bounding box center [206, 290] width 90 height 14
